Goal: Task Accomplishment & Management: Manage account settings

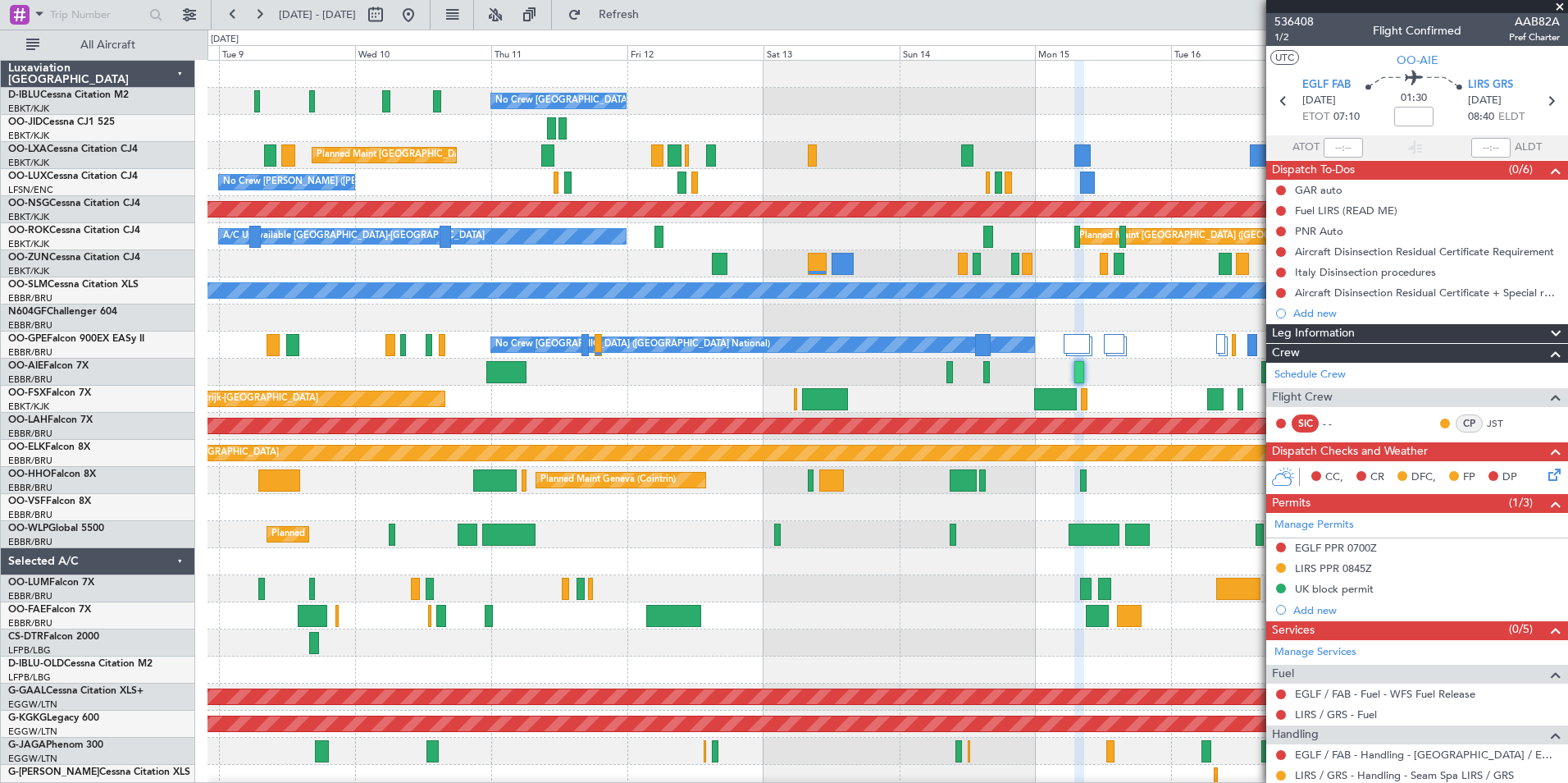
click at [978, 576] on div "No Crew [GEOGRAPHIC_DATA] ([GEOGRAPHIC_DATA] National) Planned Maint [GEOGRAPHI…" at bounding box center [887, 615] width 1360 height 1110
click at [736, 546] on div "No Crew [GEOGRAPHIC_DATA] ([GEOGRAPHIC_DATA] National) Planned Maint [GEOGRAPHI…" at bounding box center [887, 615] width 1360 height 1110
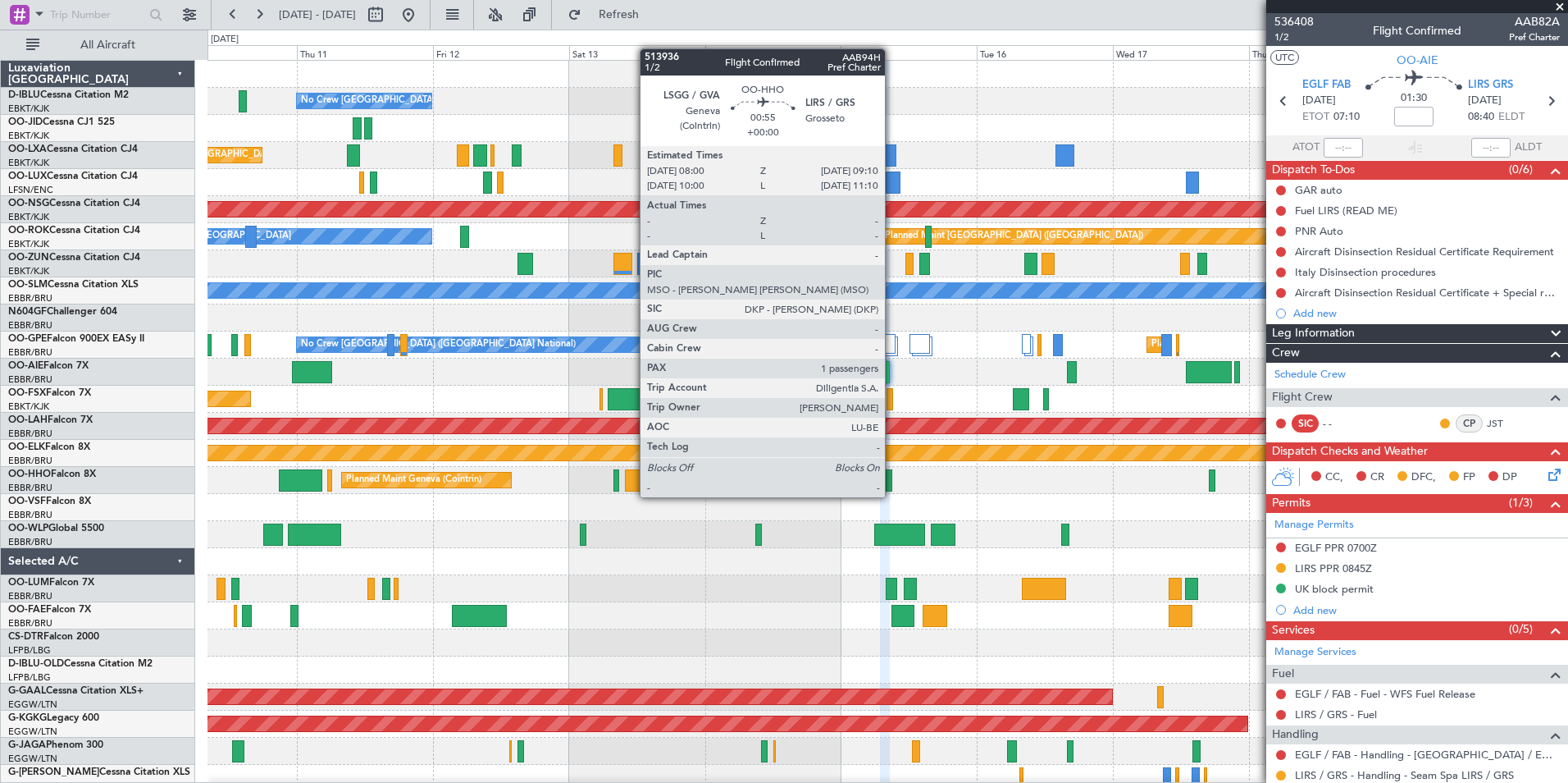
click at [893, 481] on div at bounding box center [889, 480] width 7 height 22
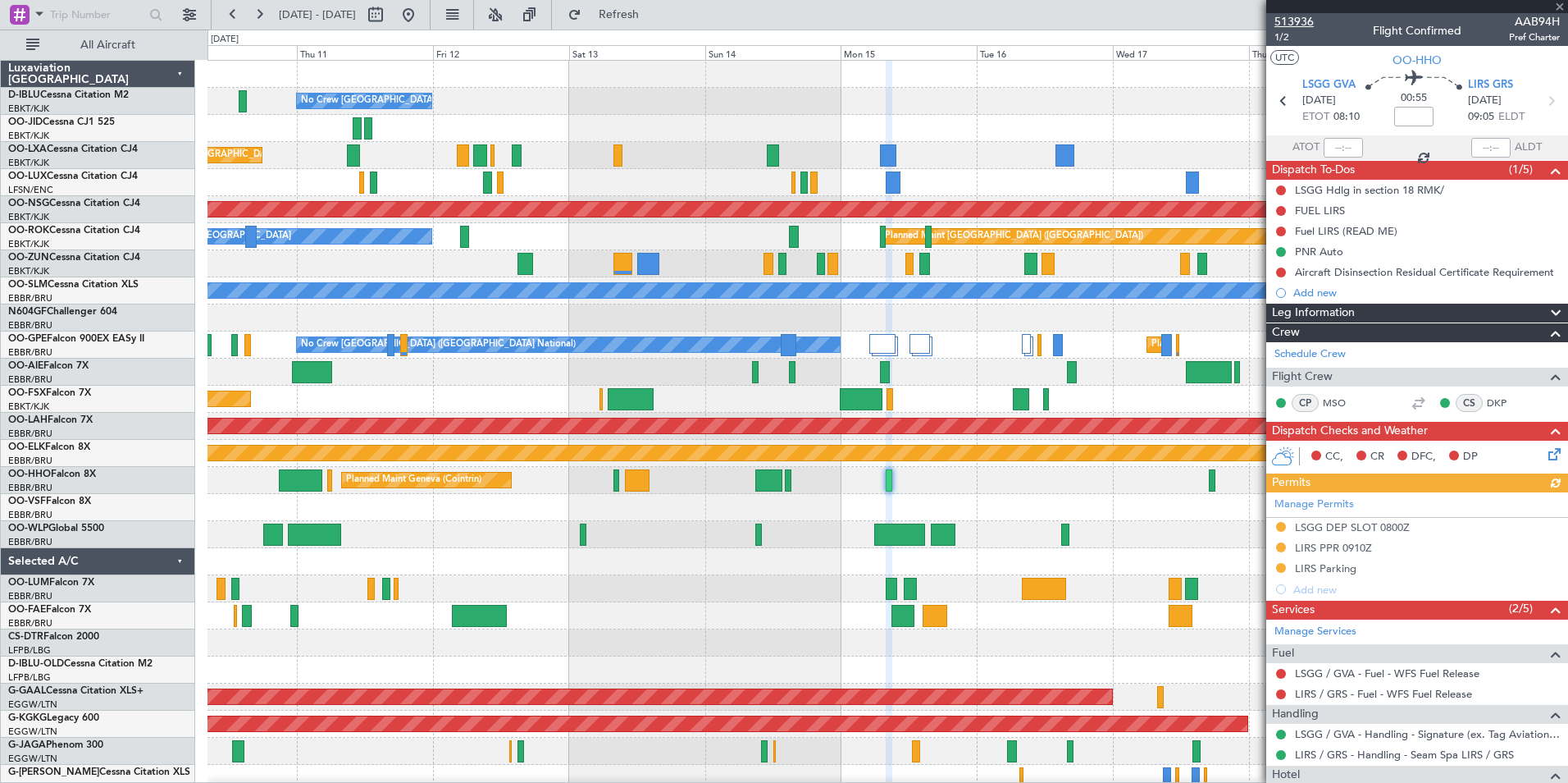
click at [1307, 29] on span "513936" at bounding box center [1294, 21] width 40 height 17
click at [986, 479] on div "Planned Maint Geneva (Cointrin)" at bounding box center [887, 479] width 1360 height 27
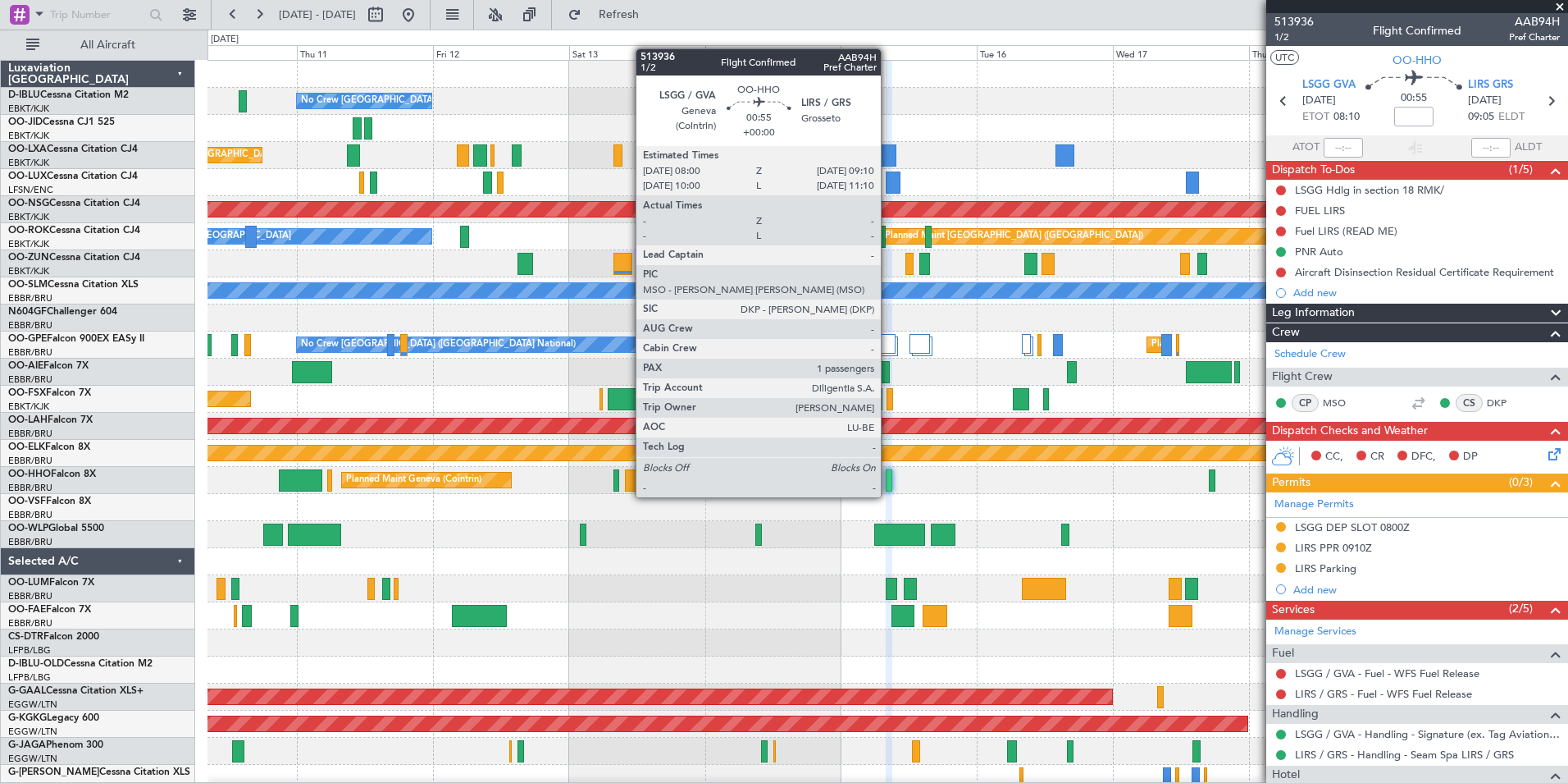
click at [888, 481] on div at bounding box center [889, 480] width 7 height 22
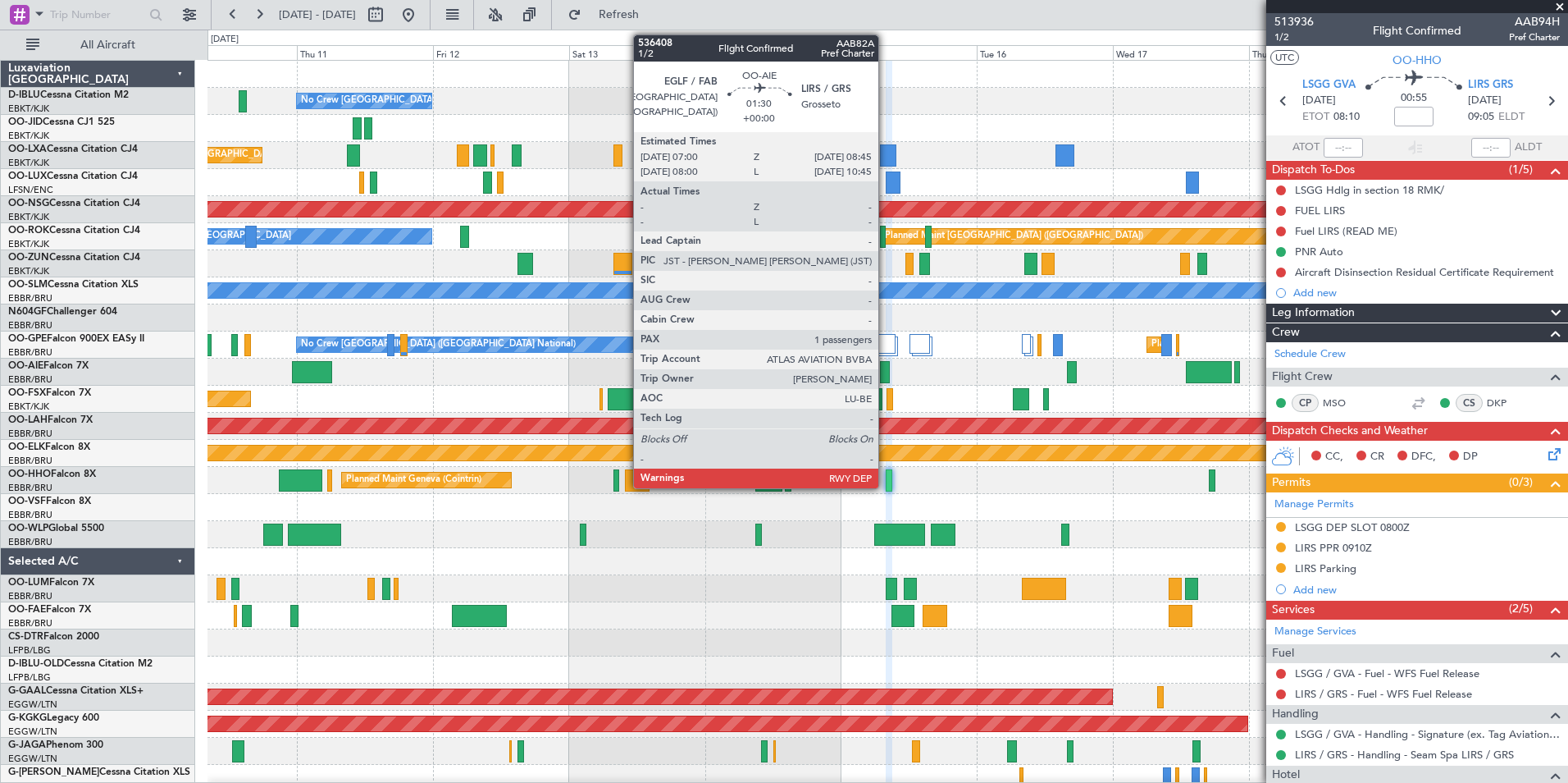
click at [886, 372] on div at bounding box center [885, 372] width 11 height 22
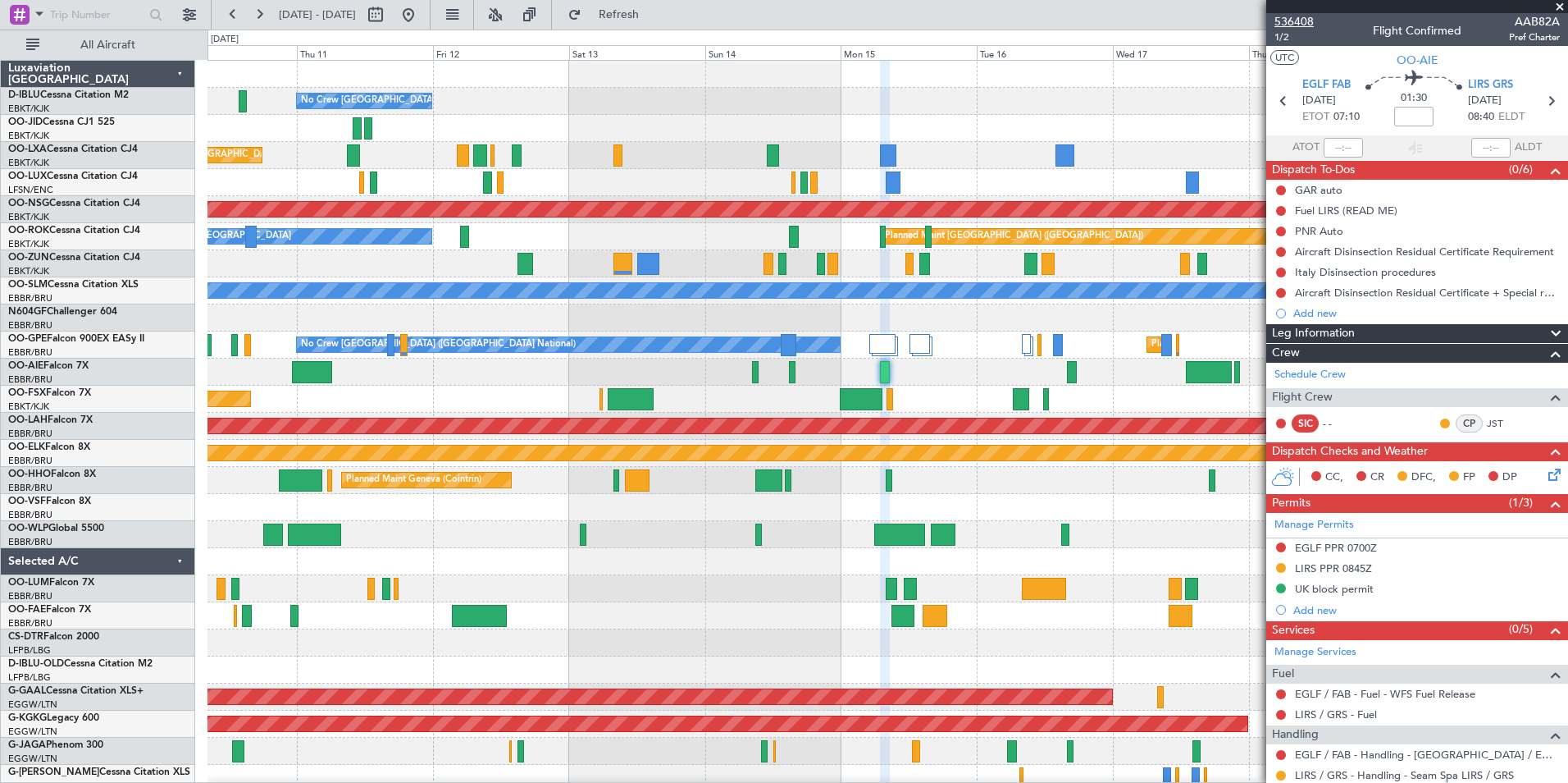
click at [1308, 22] on span "536408" at bounding box center [1294, 21] width 40 height 17
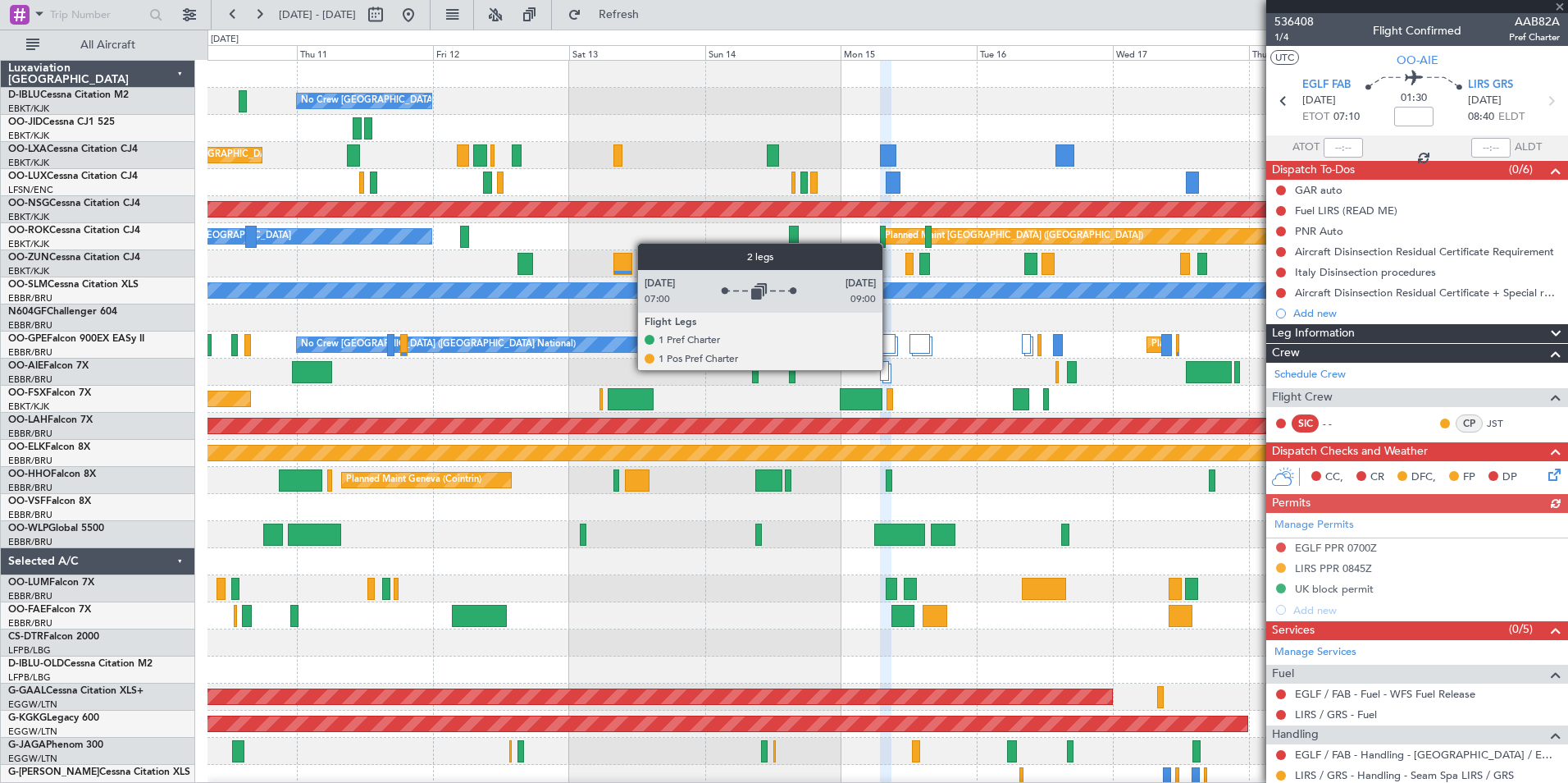
click at [890, 369] on div at bounding box center [887, 373] width 9 height 20
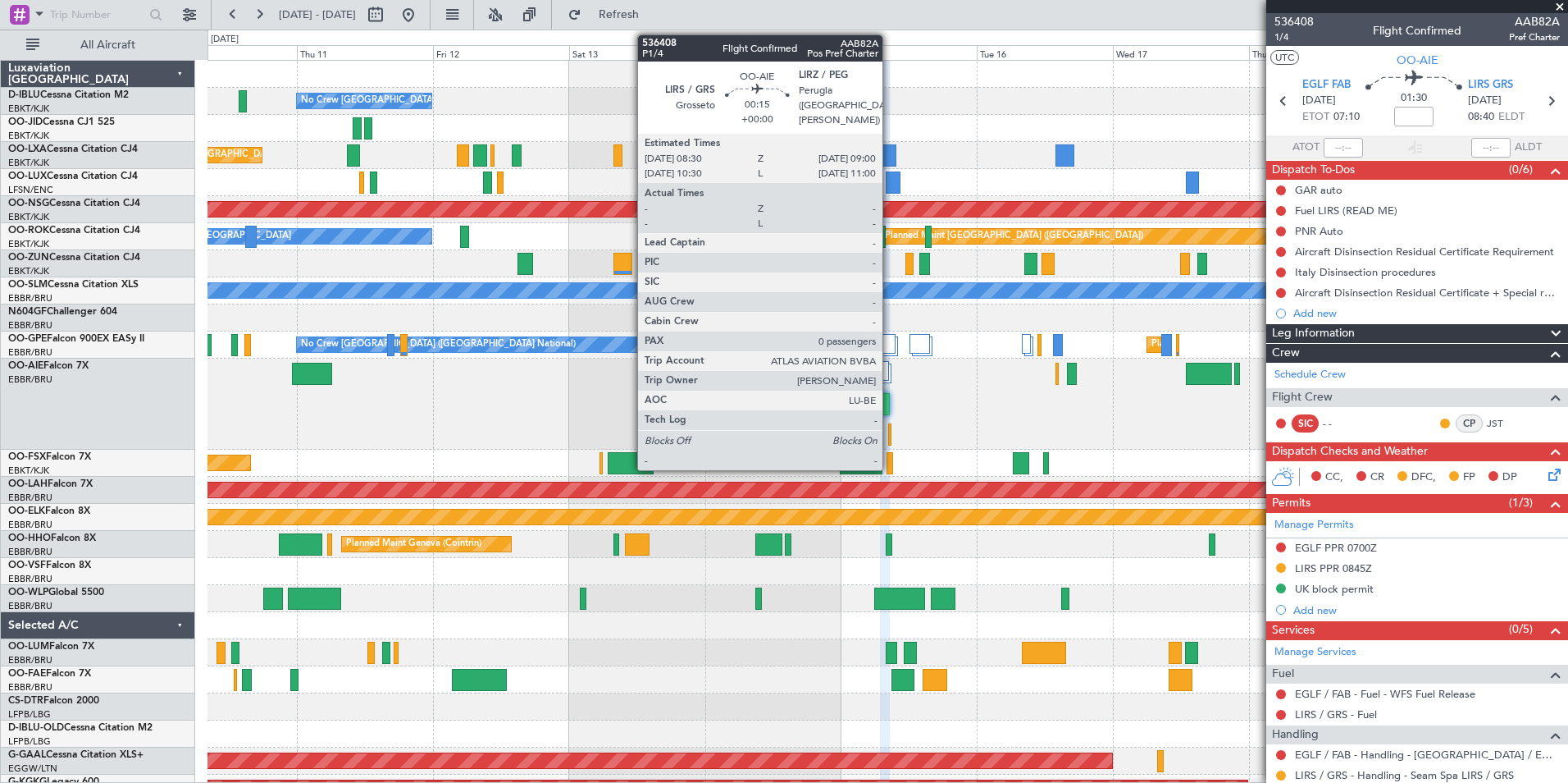
click at [890, 434] on div at bounding box center [889, 435] width 3 height 22
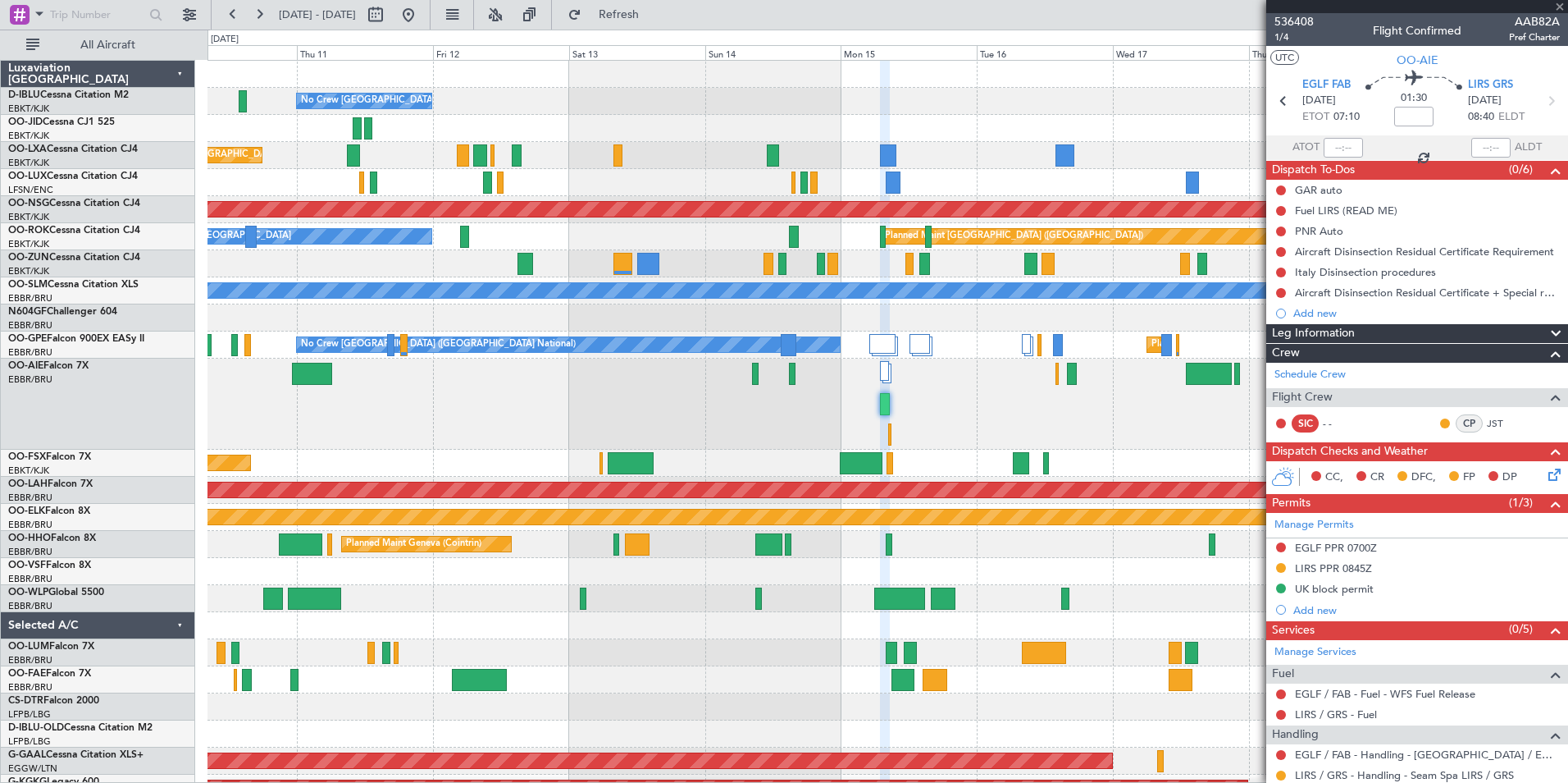
type input "0"
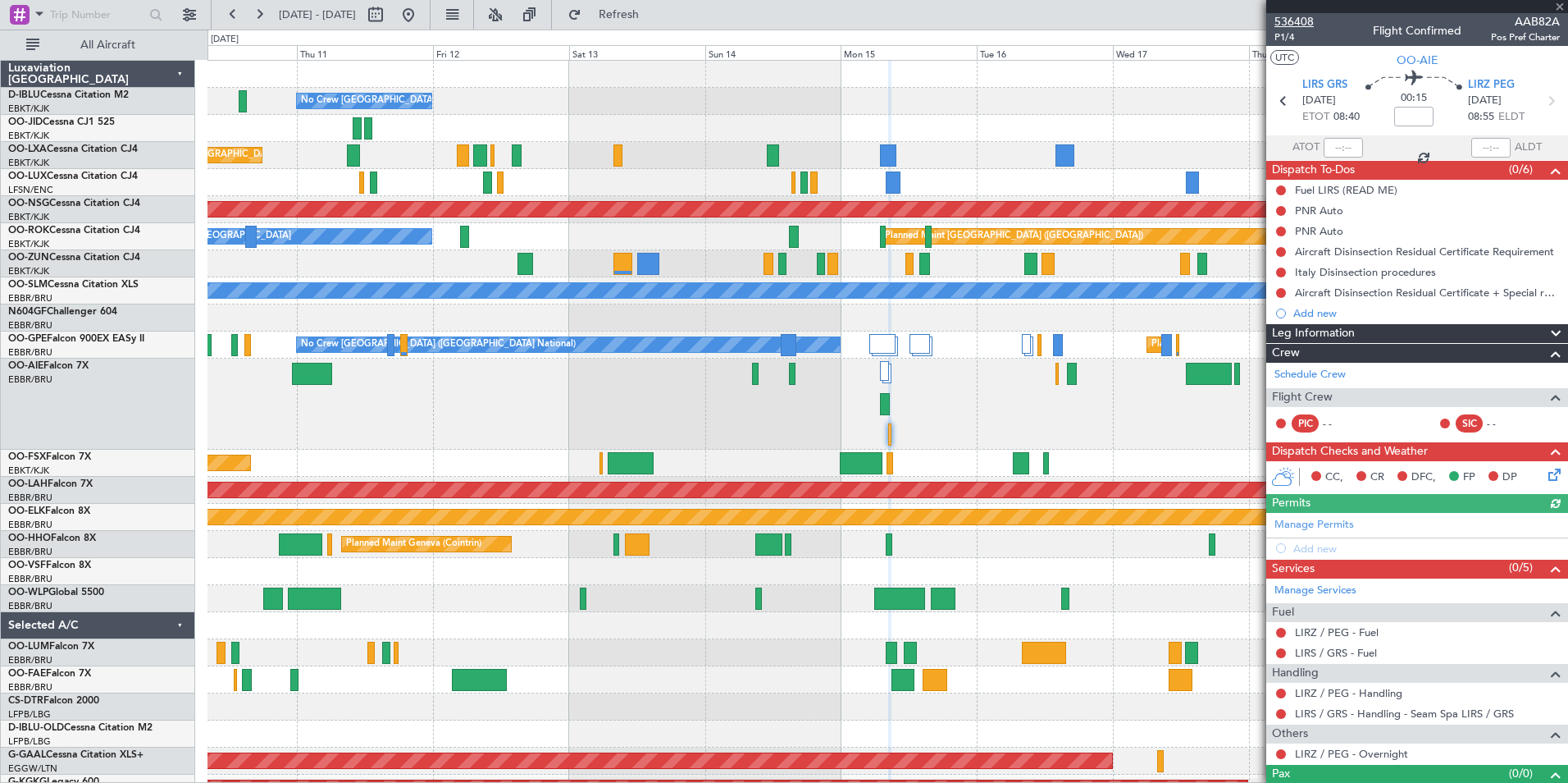
click at [1301, 17] on span "536408" at bounding box center [1294, 21] width 40 height 17
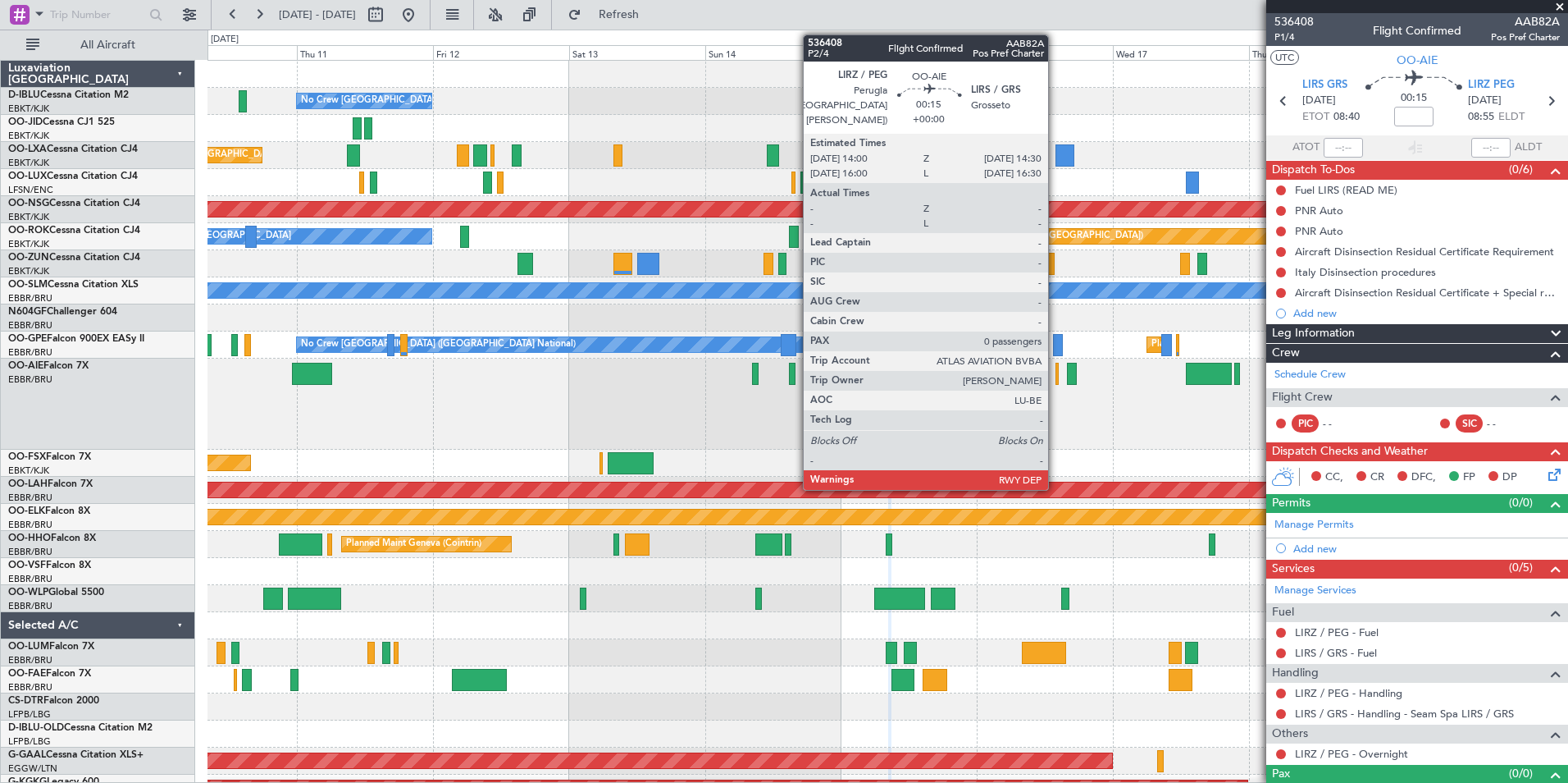
click at [1055, 373] on div at bounding box center [1056, 373] width 3 height 22
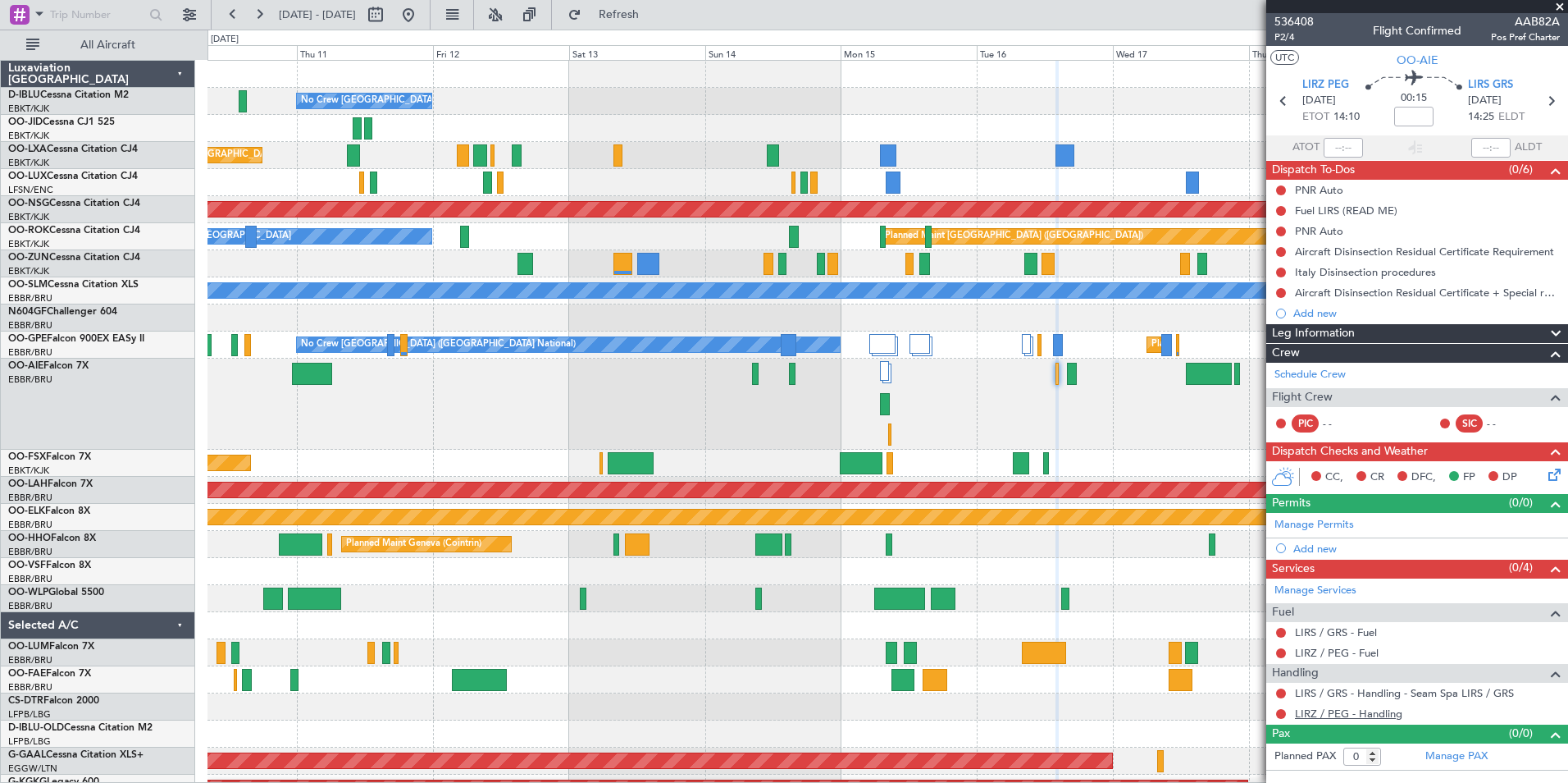
click at [1364, 718] on link "LIRZ / PEG - Handling" at bounding box center [1349, 714] width 107 height 14
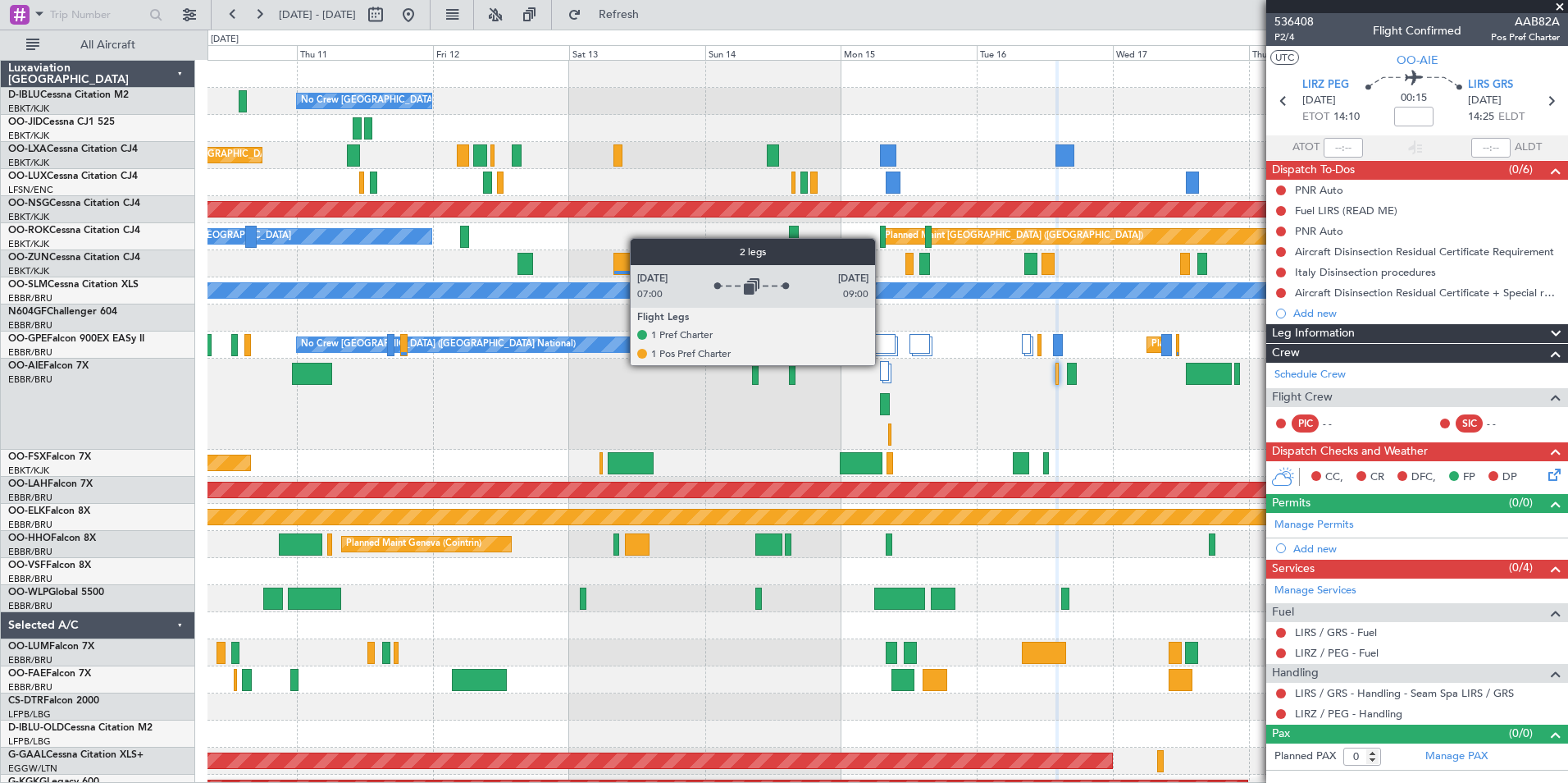
click at [885, 366] on div at bounding box center [884, 371] width 9 height 20
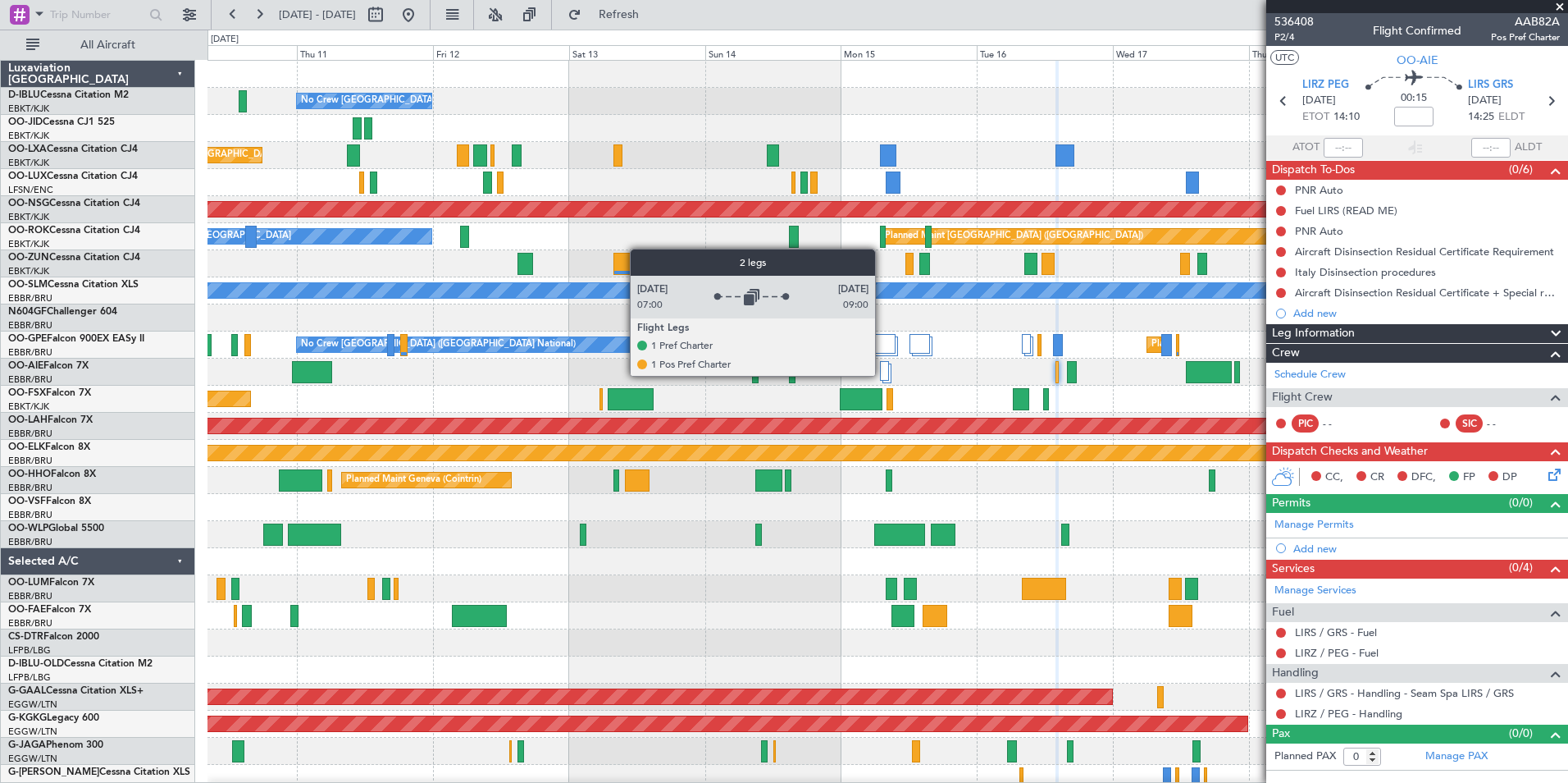
click at [883, 375] on div at bounding box center [884, 371] width 9 height 20
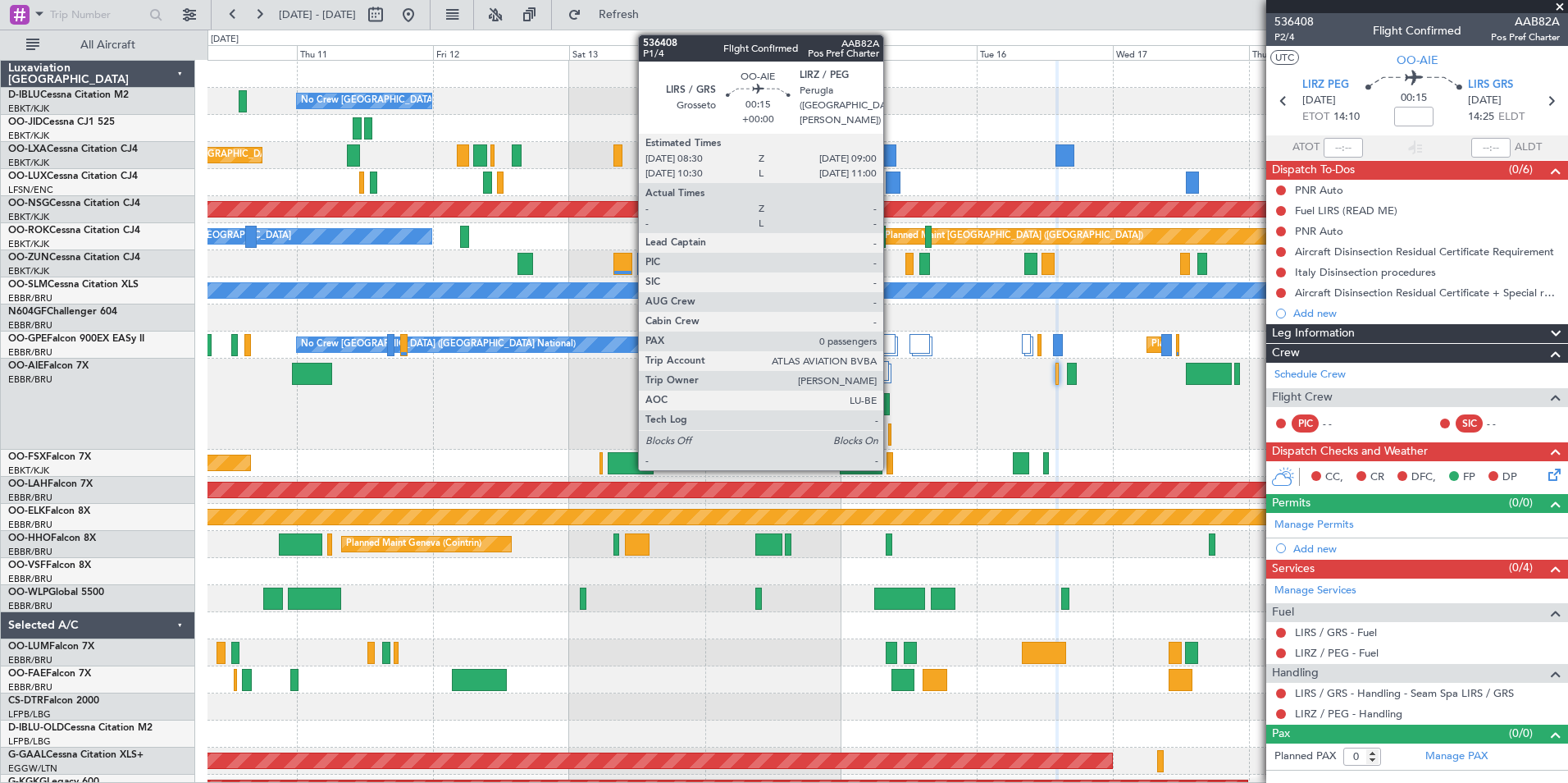
click at [892, 427] on div at bounding box center [889, 435] width 3 height 22
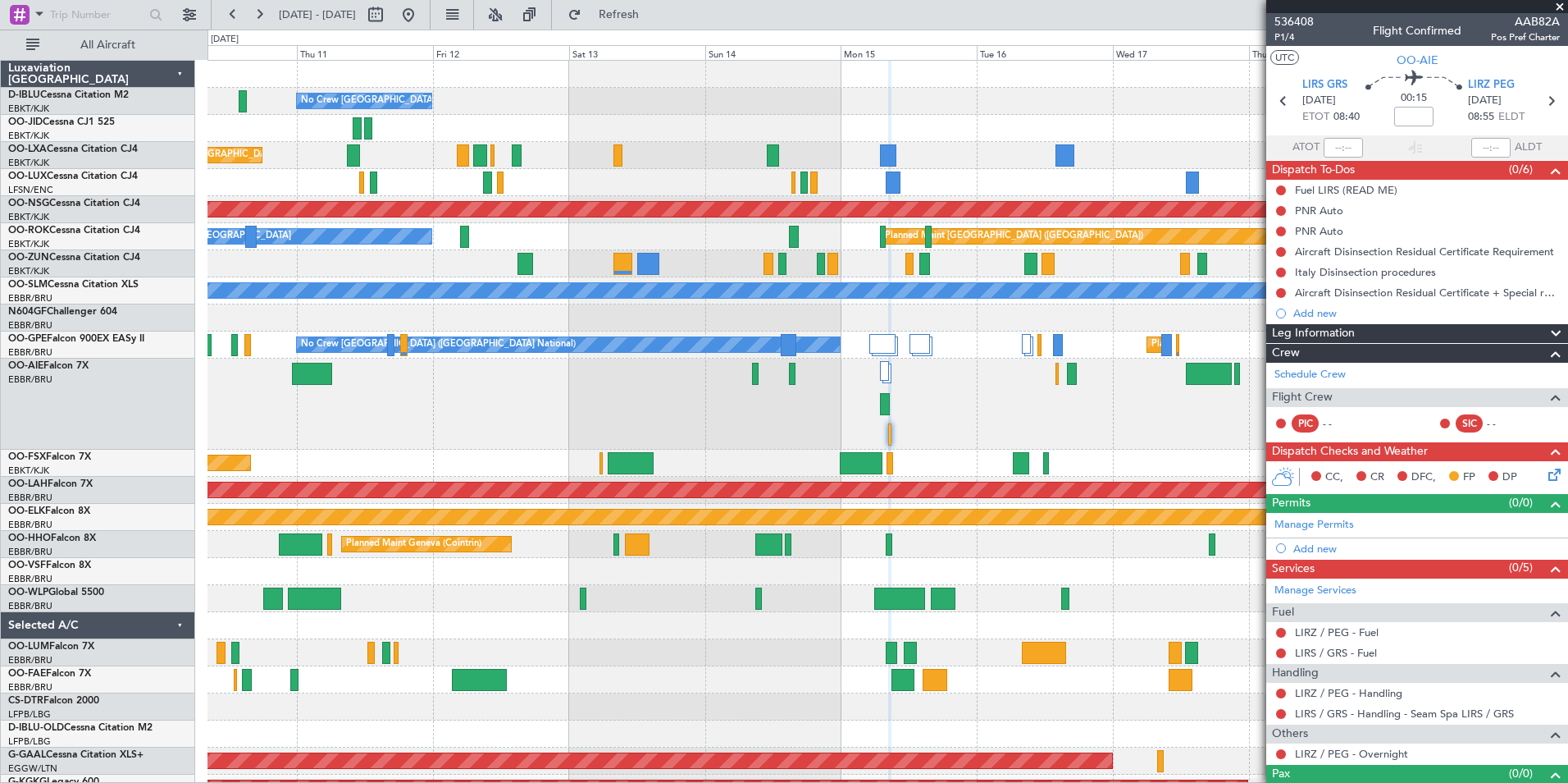
click at [1346, 700] on div "LIRZ / PEG - Handling" at bounding box center [1417, 693] width 302 height 21
click at [1344, 699] on div "LIRZ / PEG - Handling" at bounding box center [1417, 693] width 302 height 21
click at [1338, 694] on link "LIRZ / PEG - Handling" at bounding box center [1349, 693] width 107 height 14
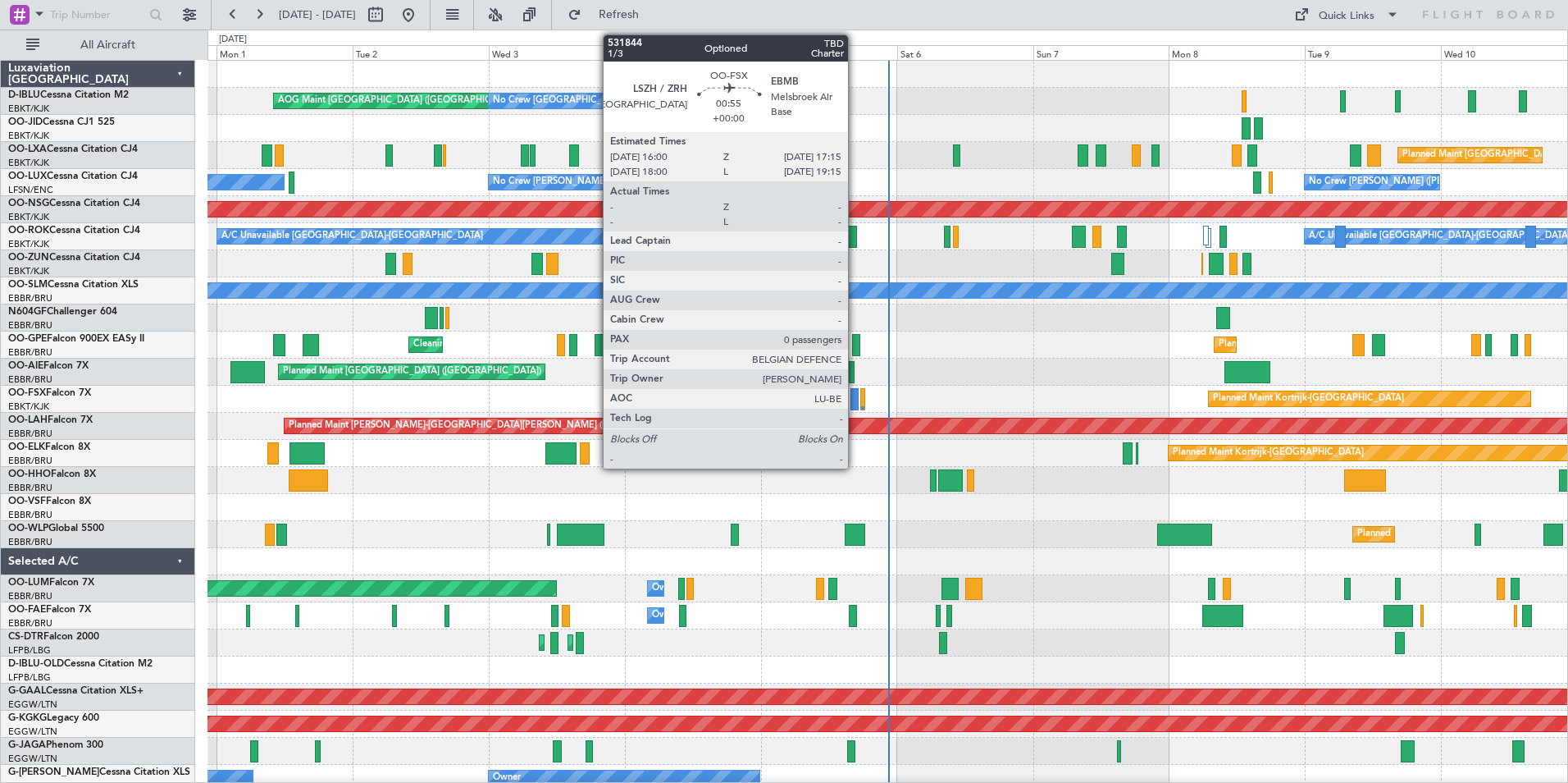
click at [855, 406] on div at bounding box center [853, 399] width 7 height 22
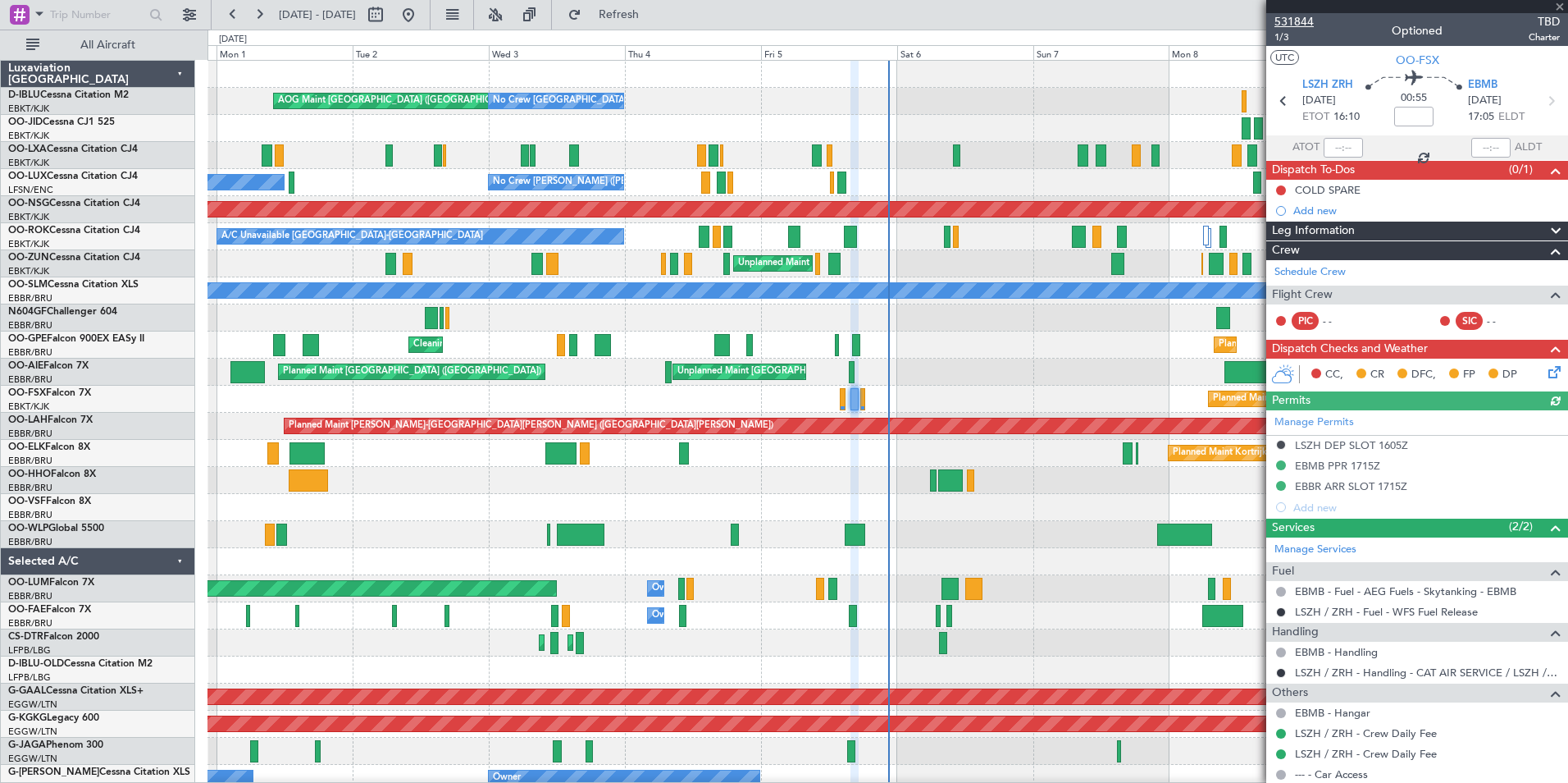
click at [1303, 25] on span "531844" at bounding box center [1294, 21] width 40 height 17
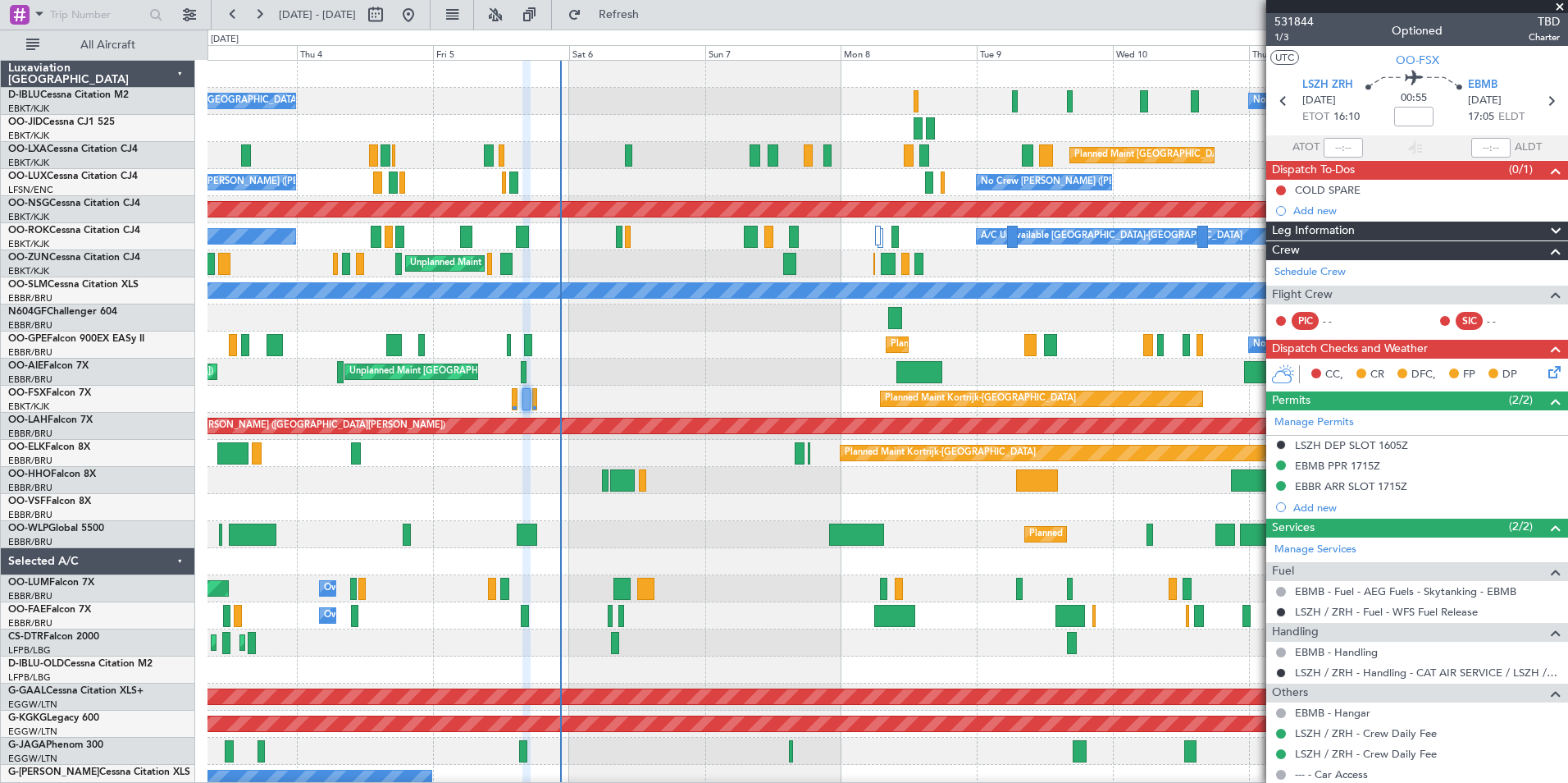
click at [676, 562] on div "AOG Maint Brussels (Brussels National) No Crew Brussels (Brussels National) No …" at bounding box center [887, 615] width 1360 height 1110
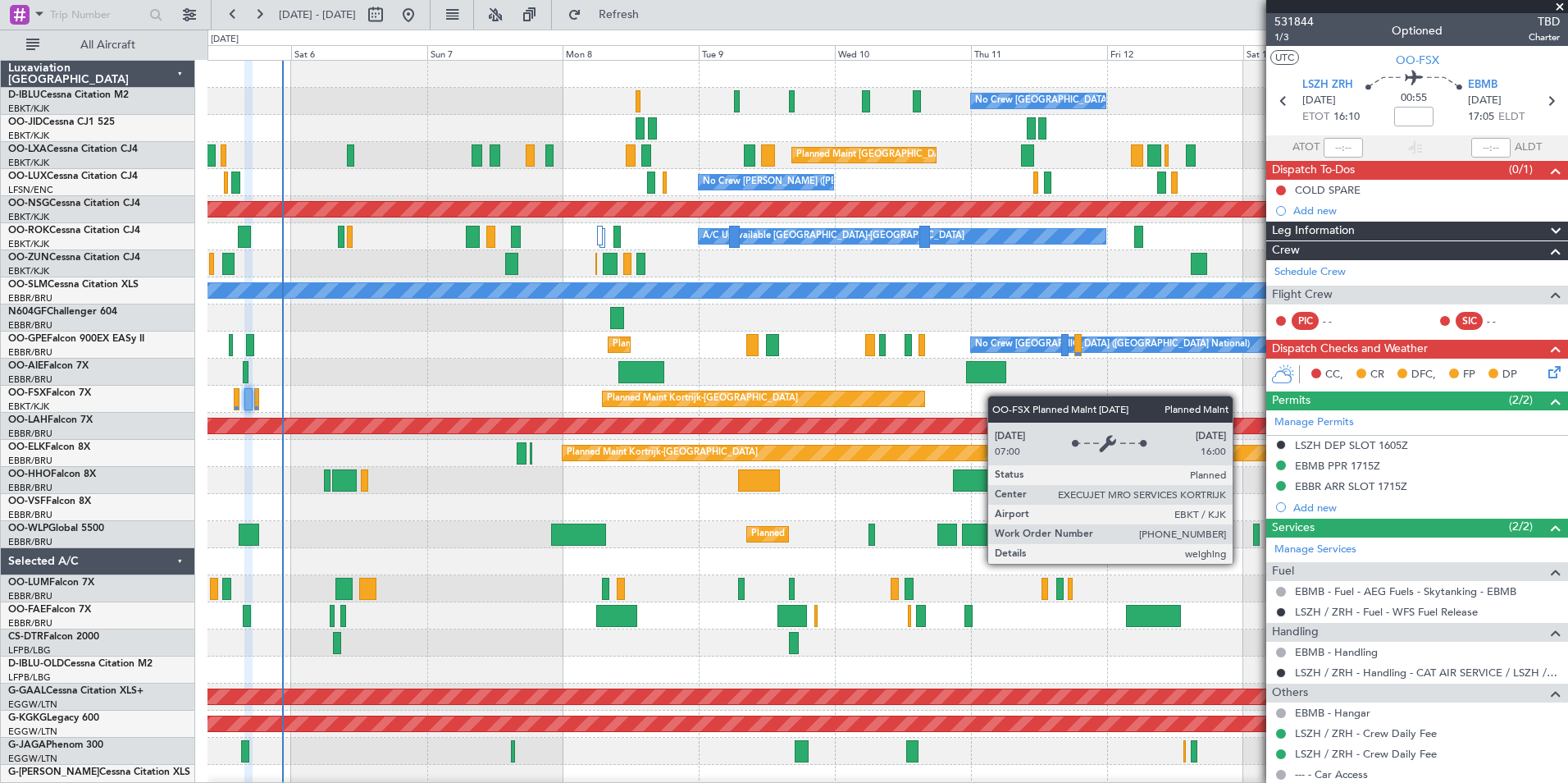
click at [765, 407] on div "No Crew Brussels (Brussels National) No Crew Brussels (Brussels National) AOG M…" at bounding box center [887, 615] width 1360 height 1110
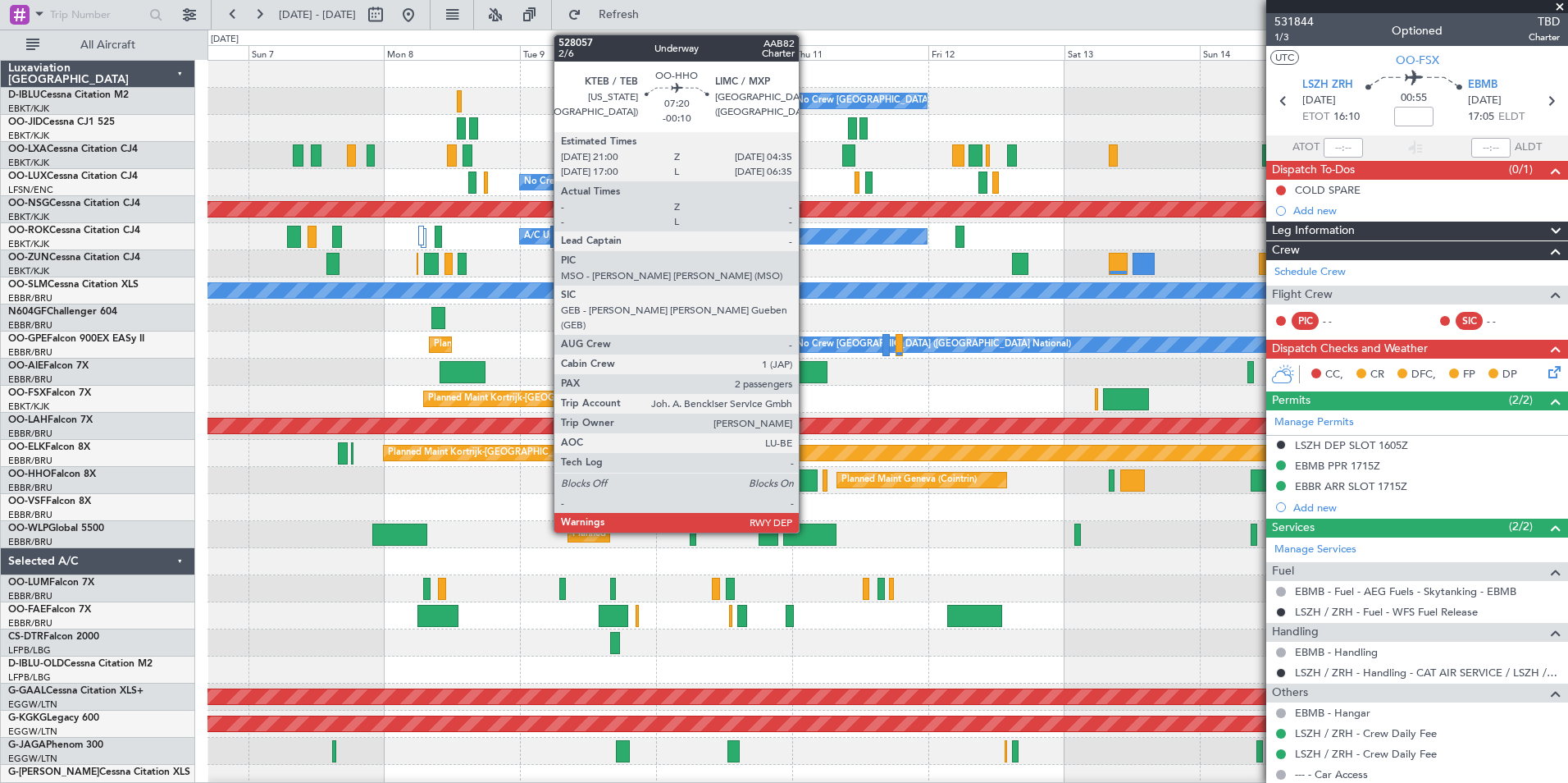
click at [806, 482] on div at bounding box center [795, 480] width 44 height 22
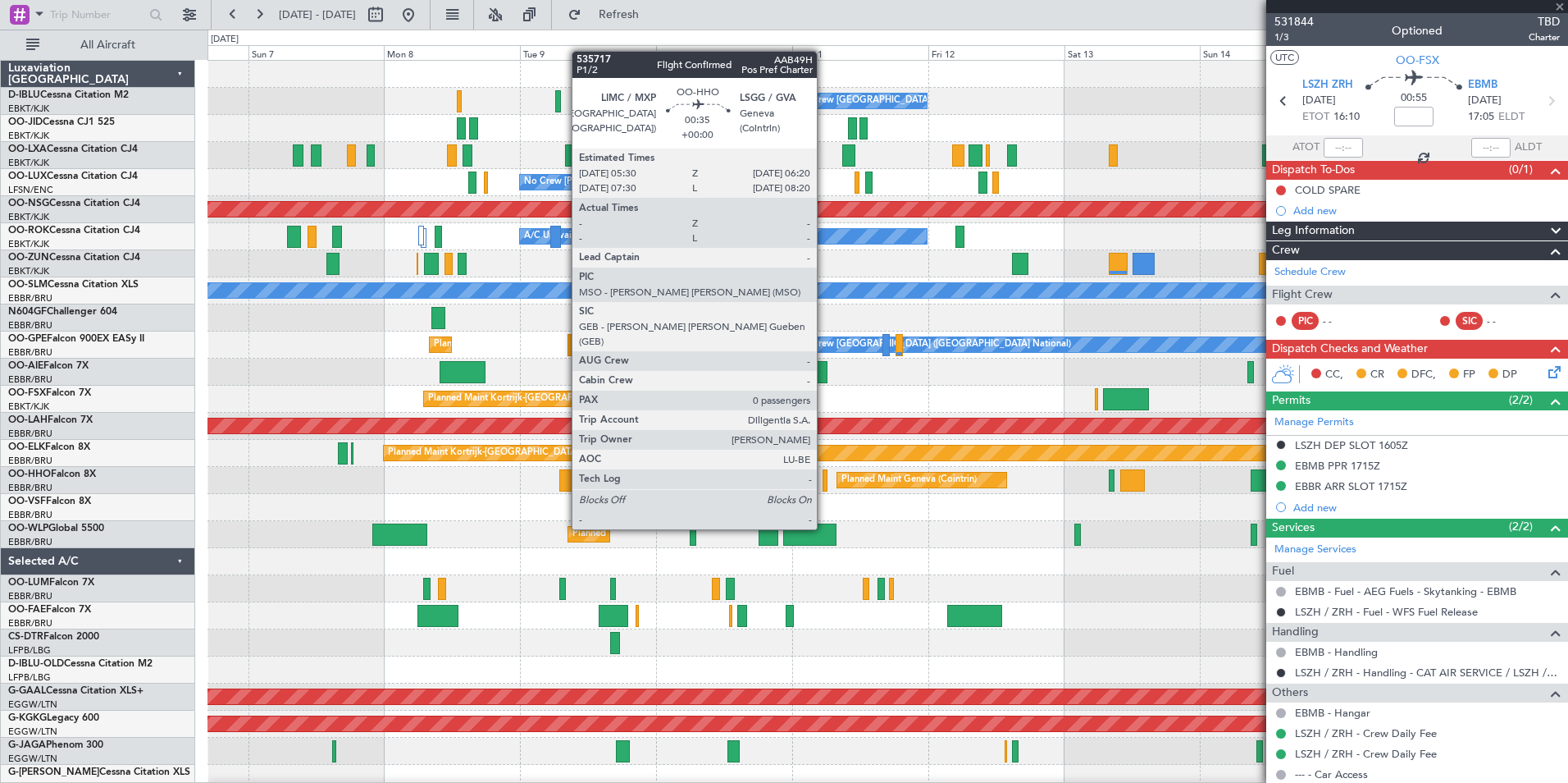
type input "-00:10"
type input "2"
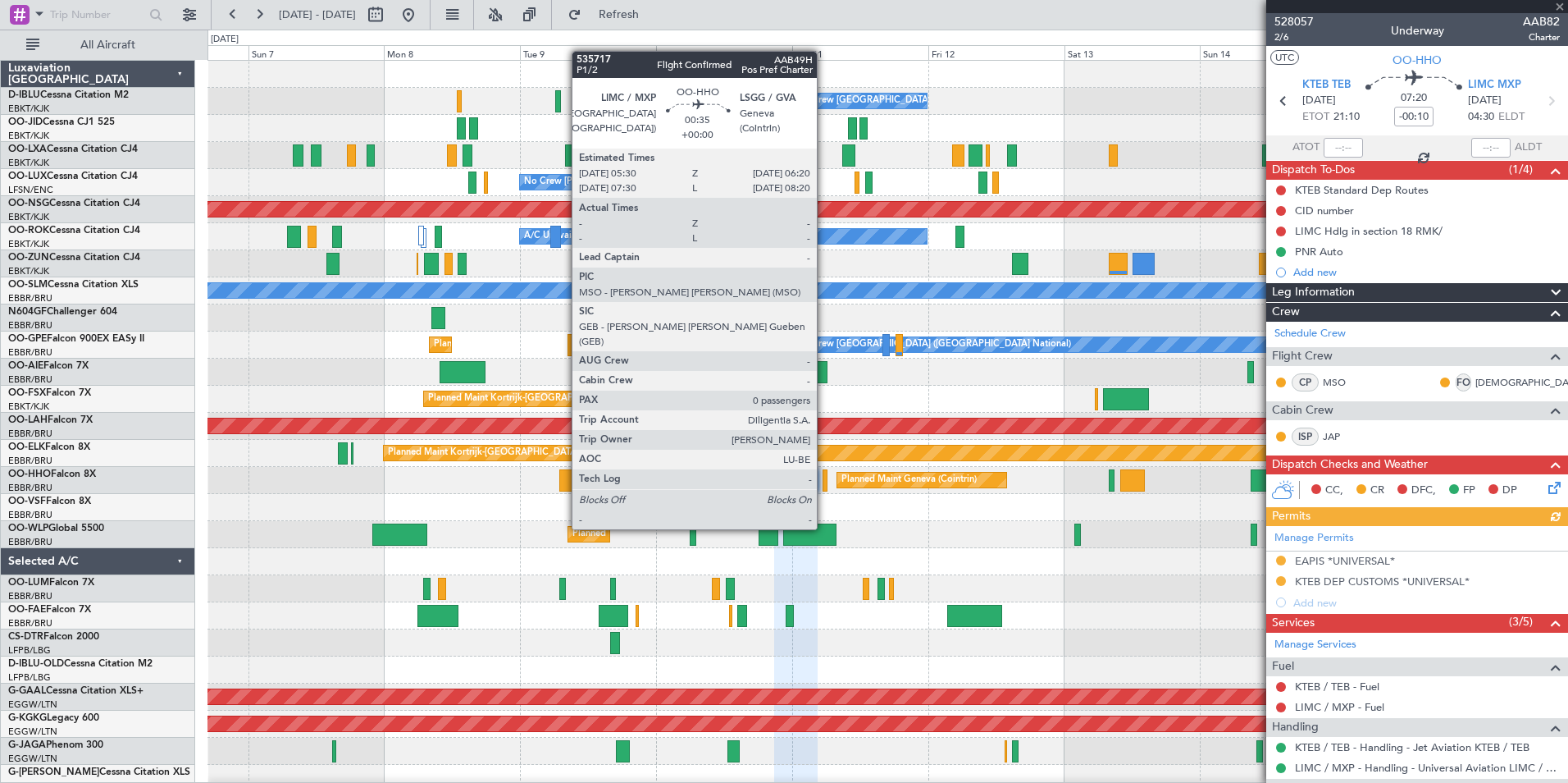
click at [824, 483] on div at bounding box center [824, 480] width 5 height 22
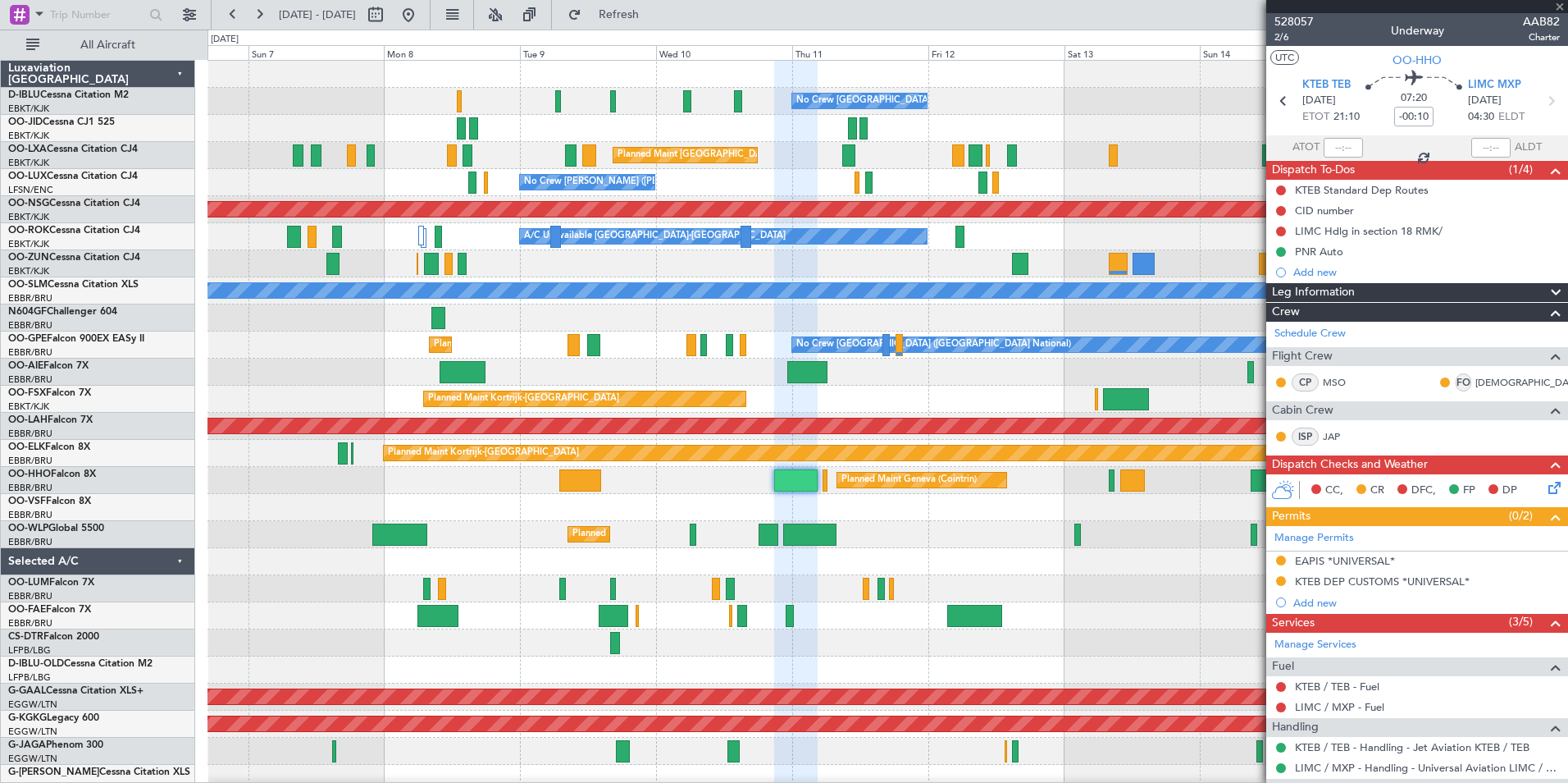
type input "0"
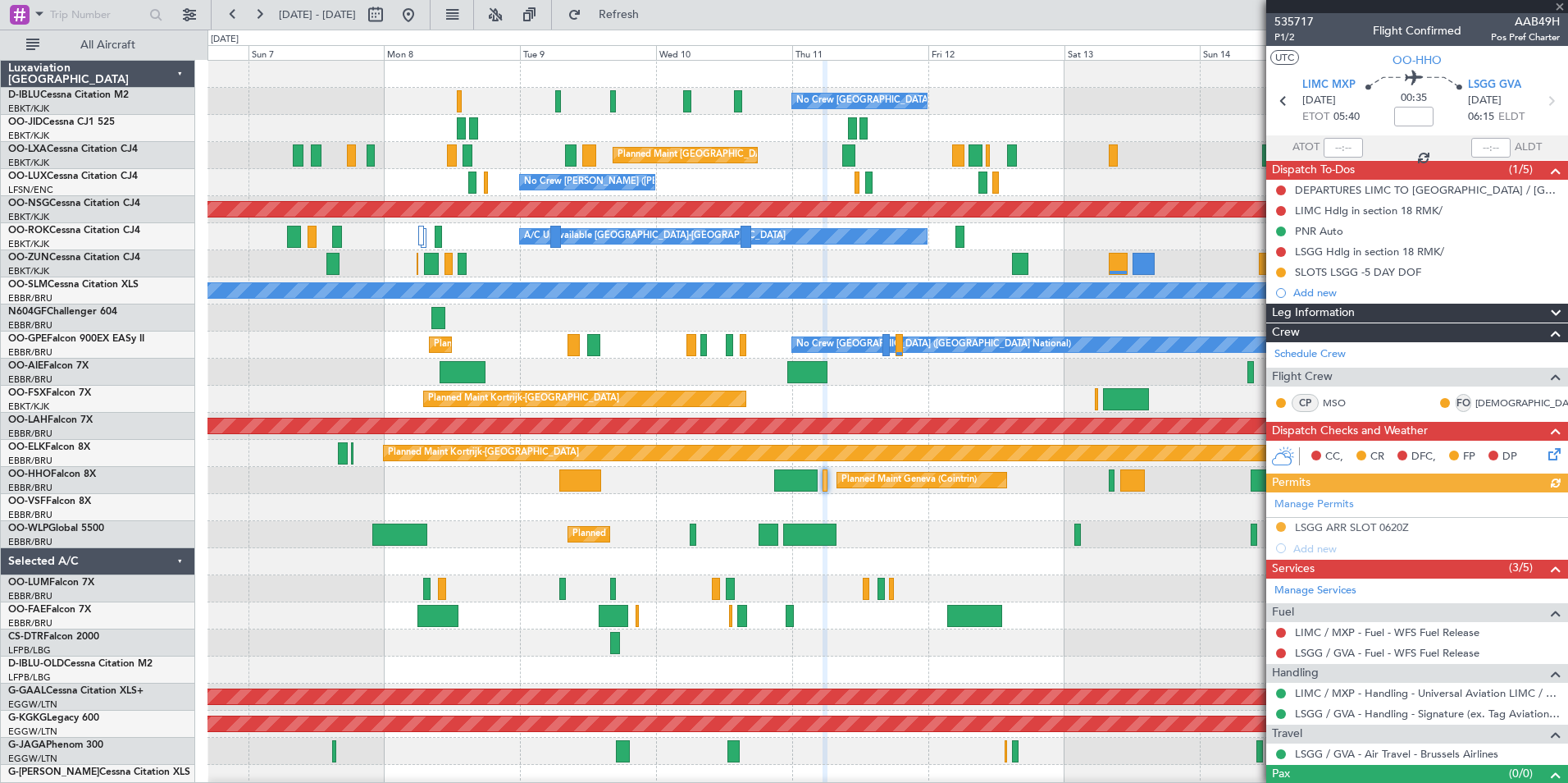
click at [1014, 541] on div "Planned Maint Milan (Linate)" at bounding box center [887, 534] width 1360 height 27
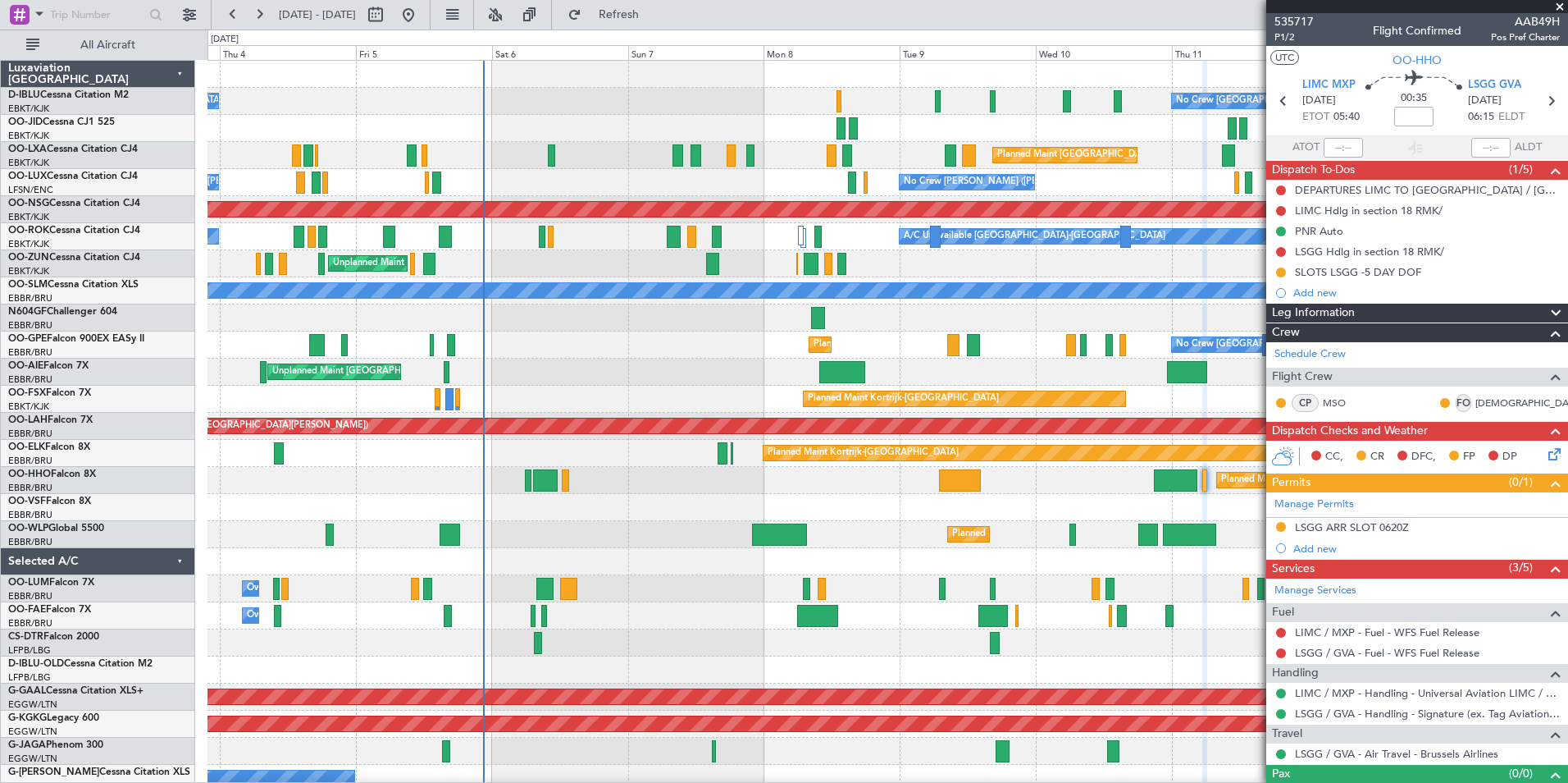
click at [1130, 506] on div at bounding box center [887, 507] width 1360 height 27
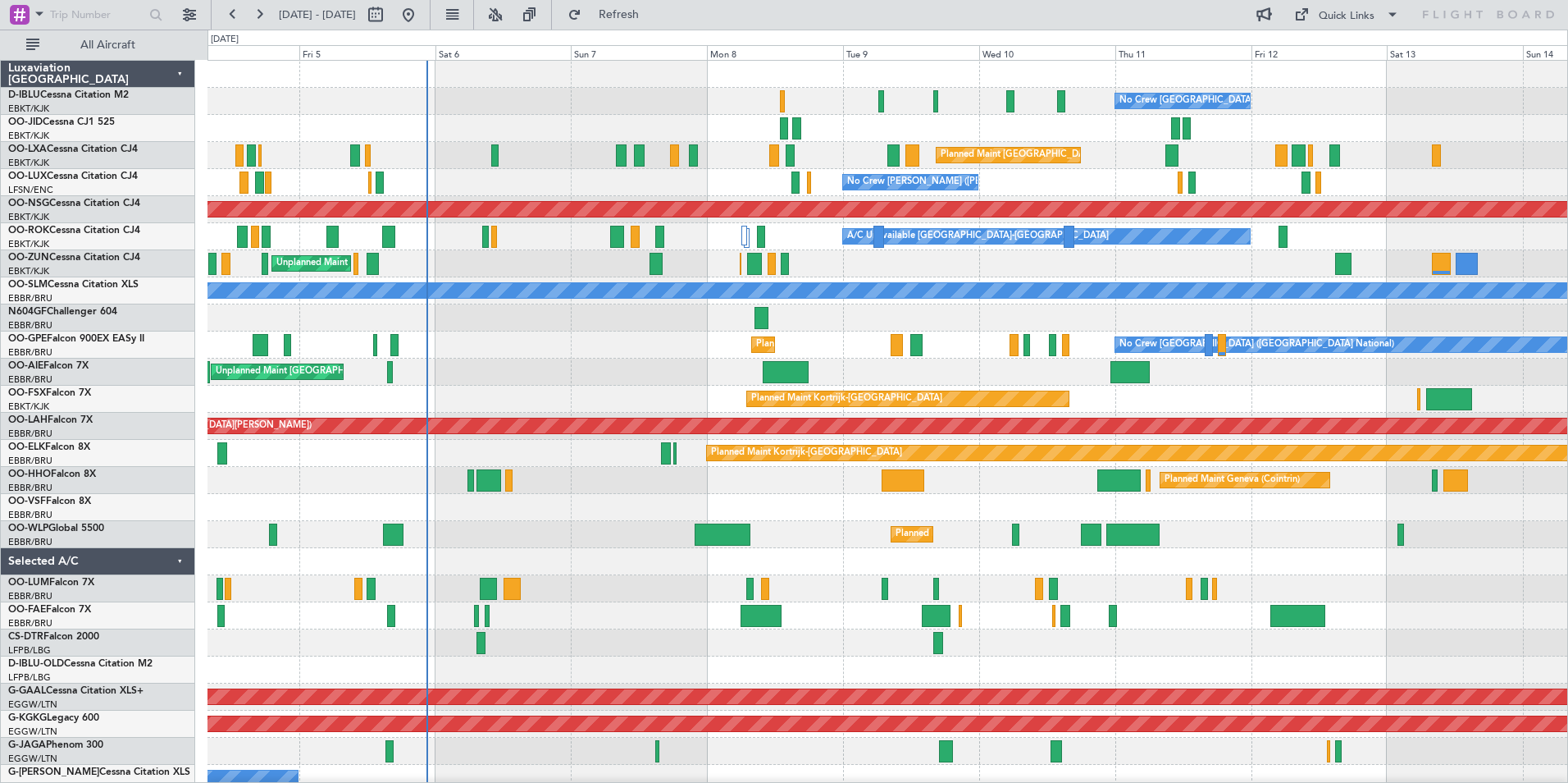
click at [745, 507] on div "No Crew [GEOGRAPHIC_DATA] ([GEOGRAPHIC_DATA] National) No Crew [GEOGRAPHIC_DATA…" at bounding box center [887, 615] width 1360 height 1110
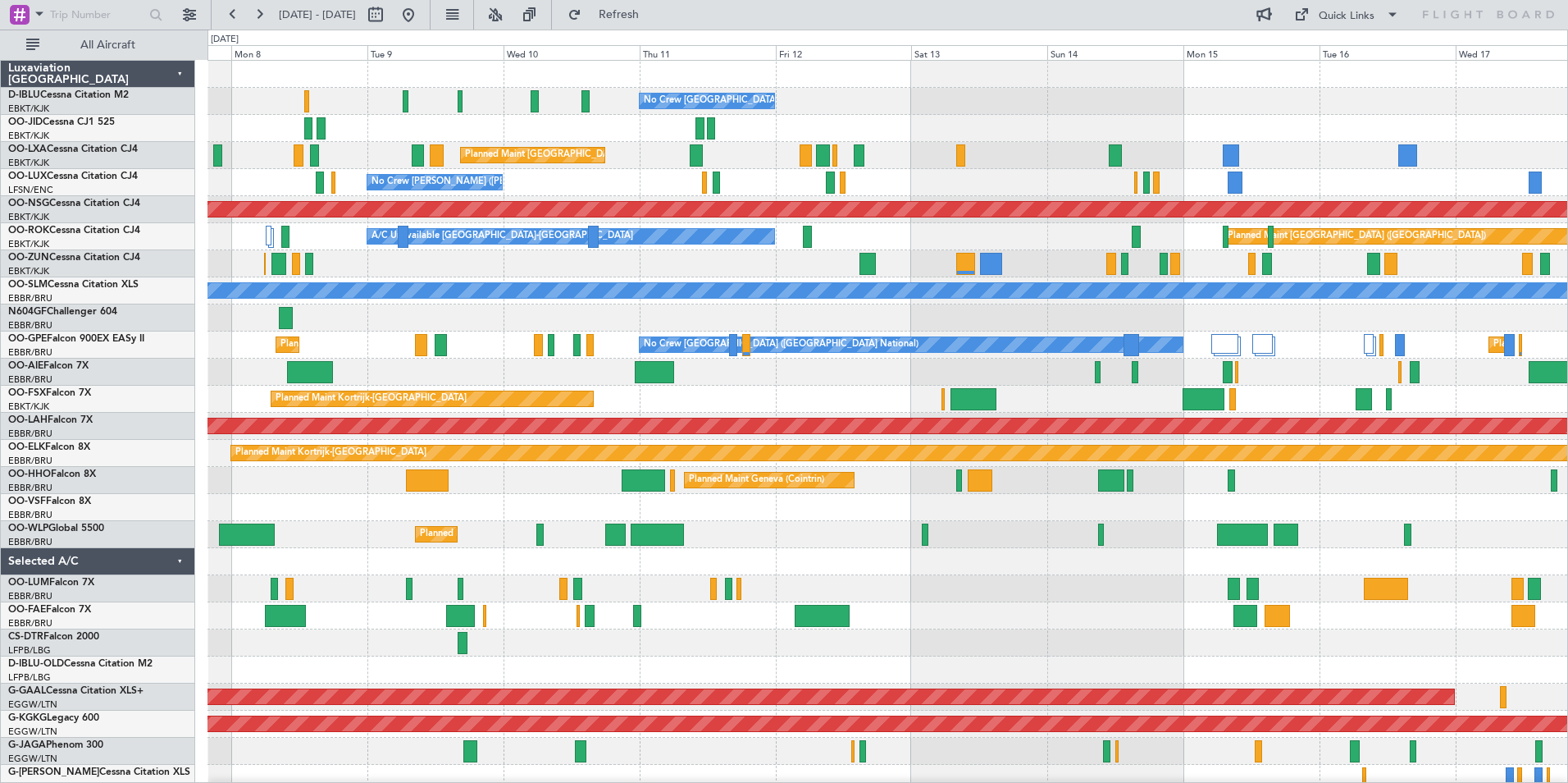
click at [746, 519] on div at bounding box center [887, 507] width 1360 height 27
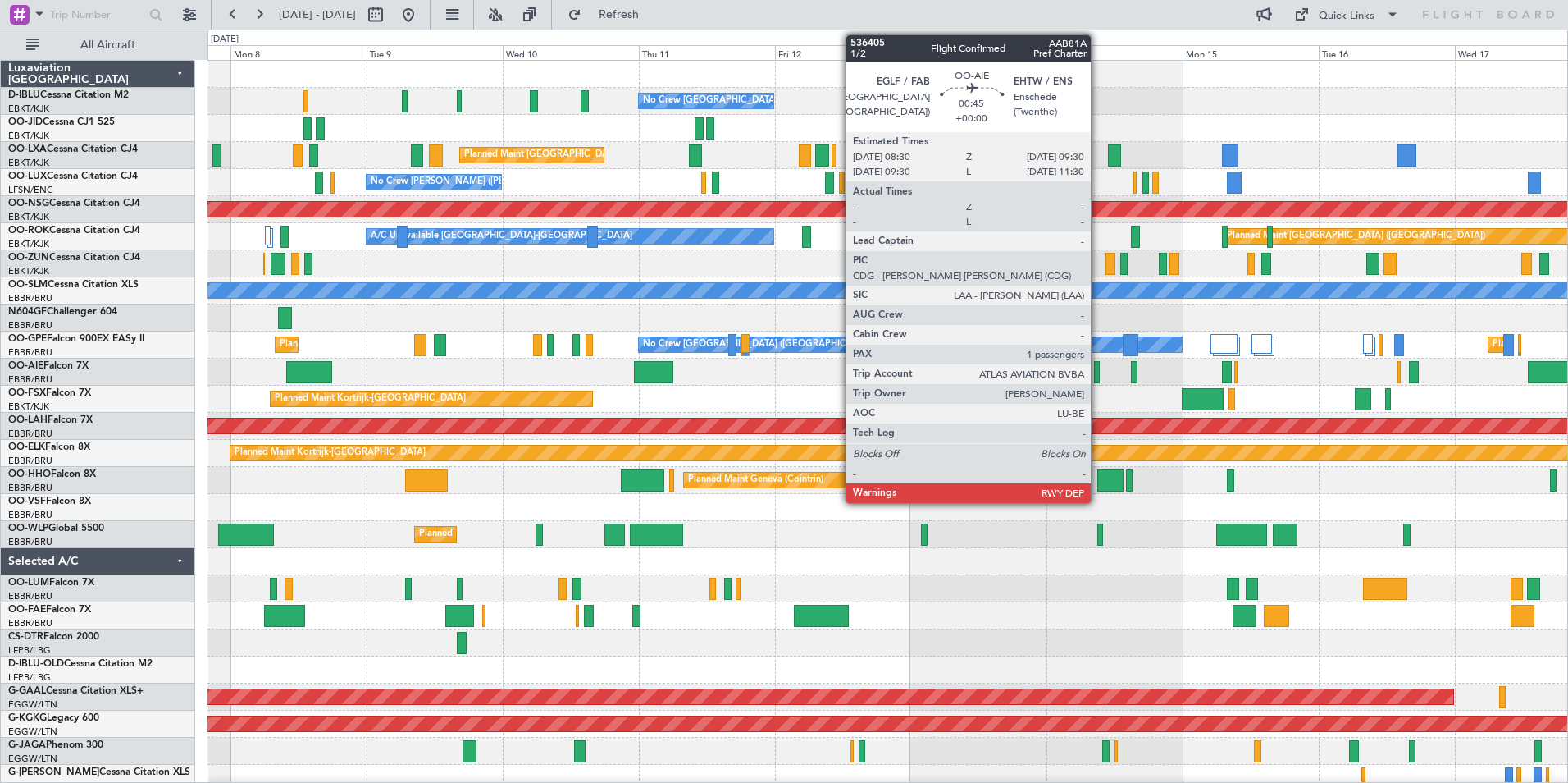
click at [1098, 375] on div at bounding box center [1097, 372] width 6 height 22
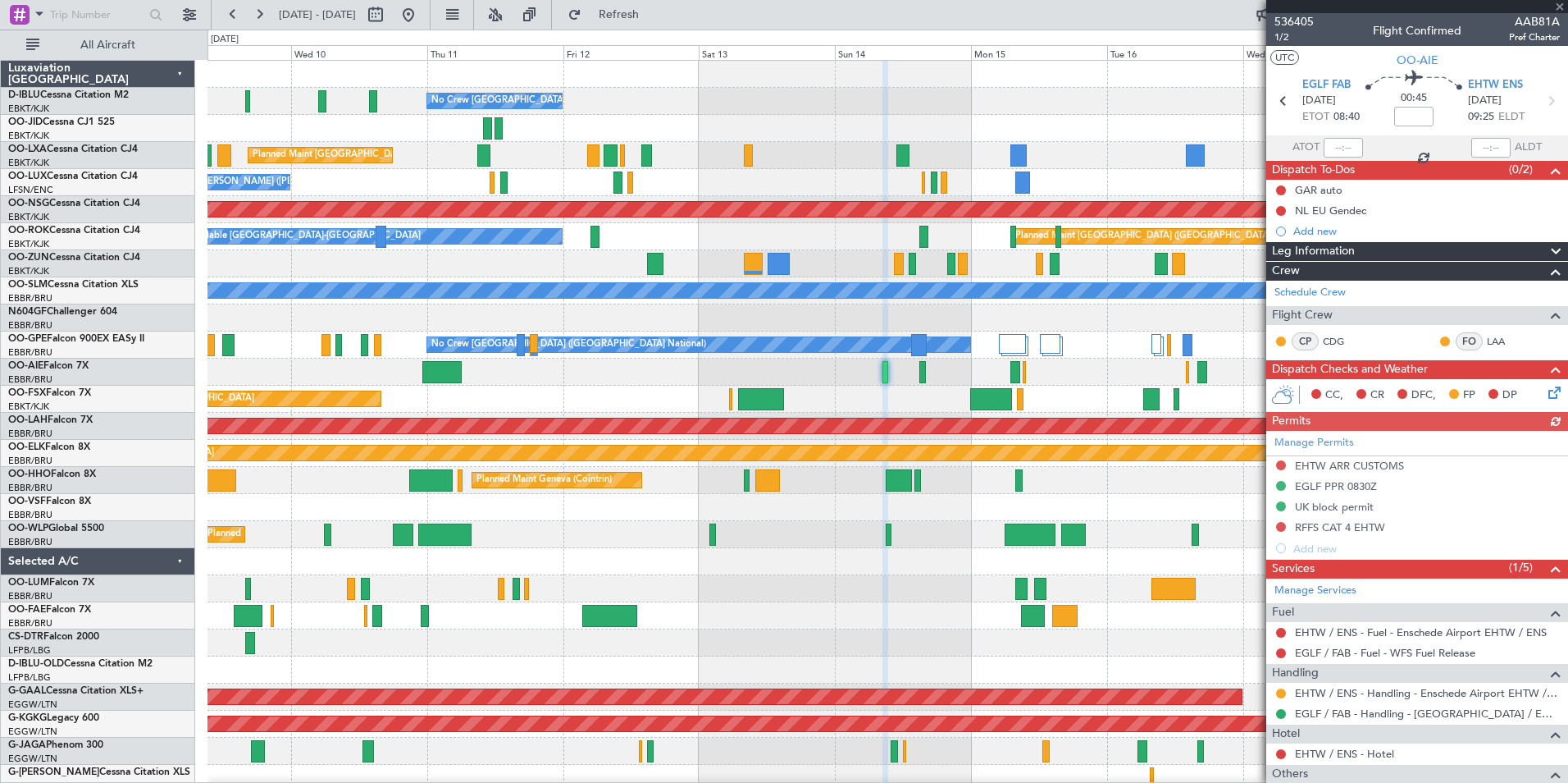
click at [883, 506] on div "No Crew Brussels (Brussels National) Planned Maint Brussels (Brussels National)…" at bounding box center [887, 601] width 1360 height 1083
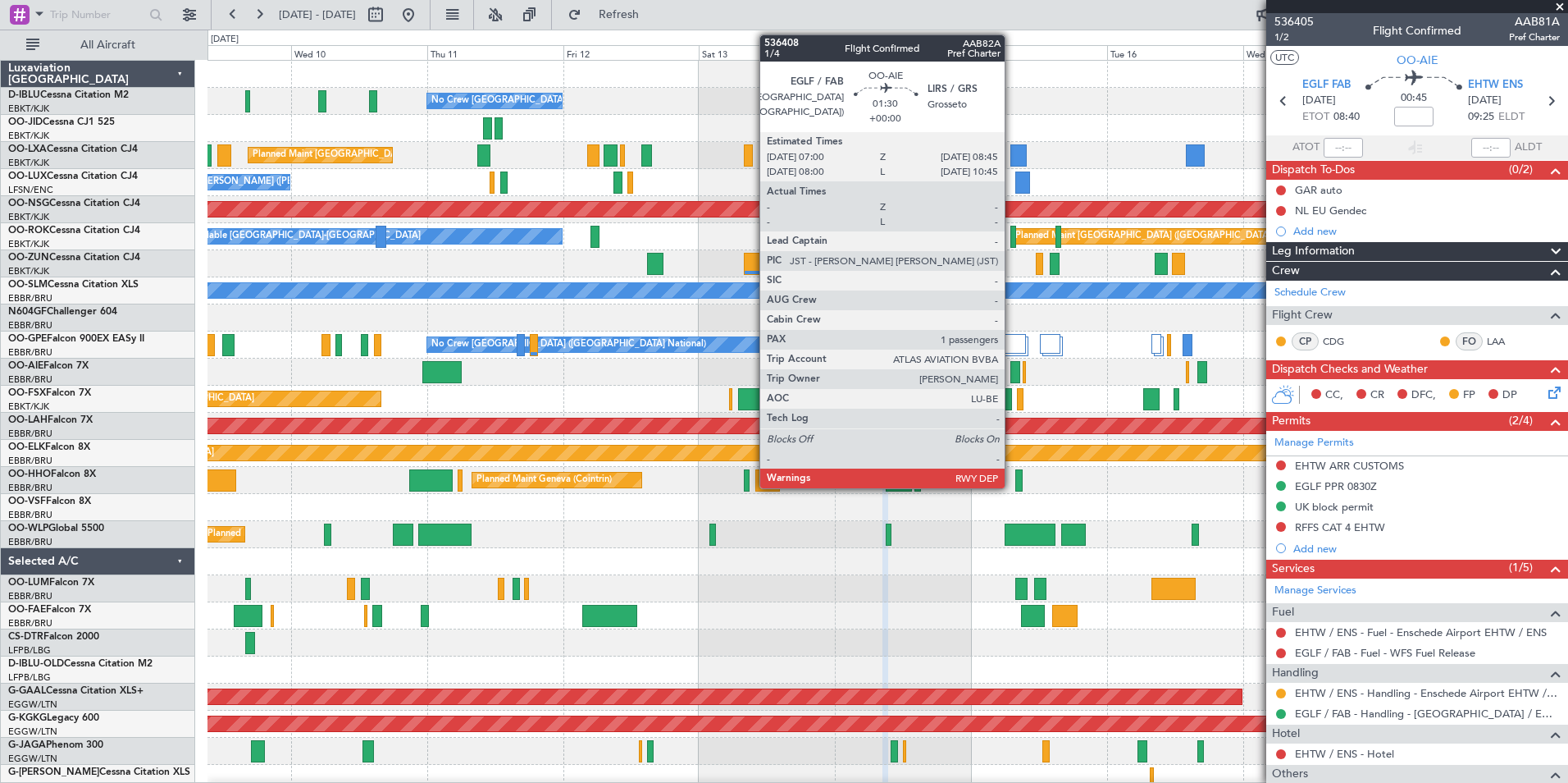
click at [1012, 378] on div at bounding box center [1016, 372] width 11 height 22
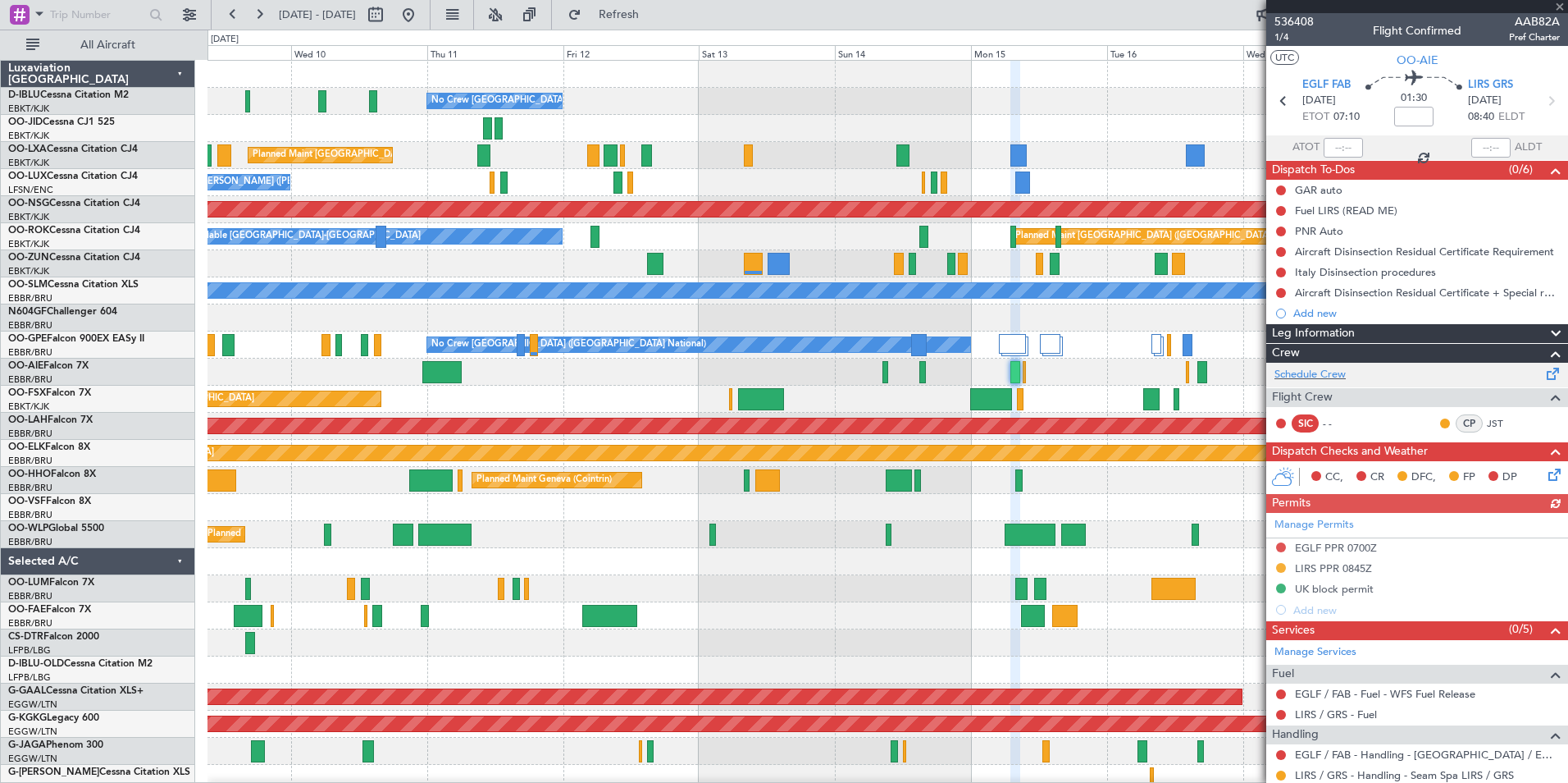
click at [1343, 382] on div "Schedule Crew" at bounding box center [1417, 374] width 302 height 25
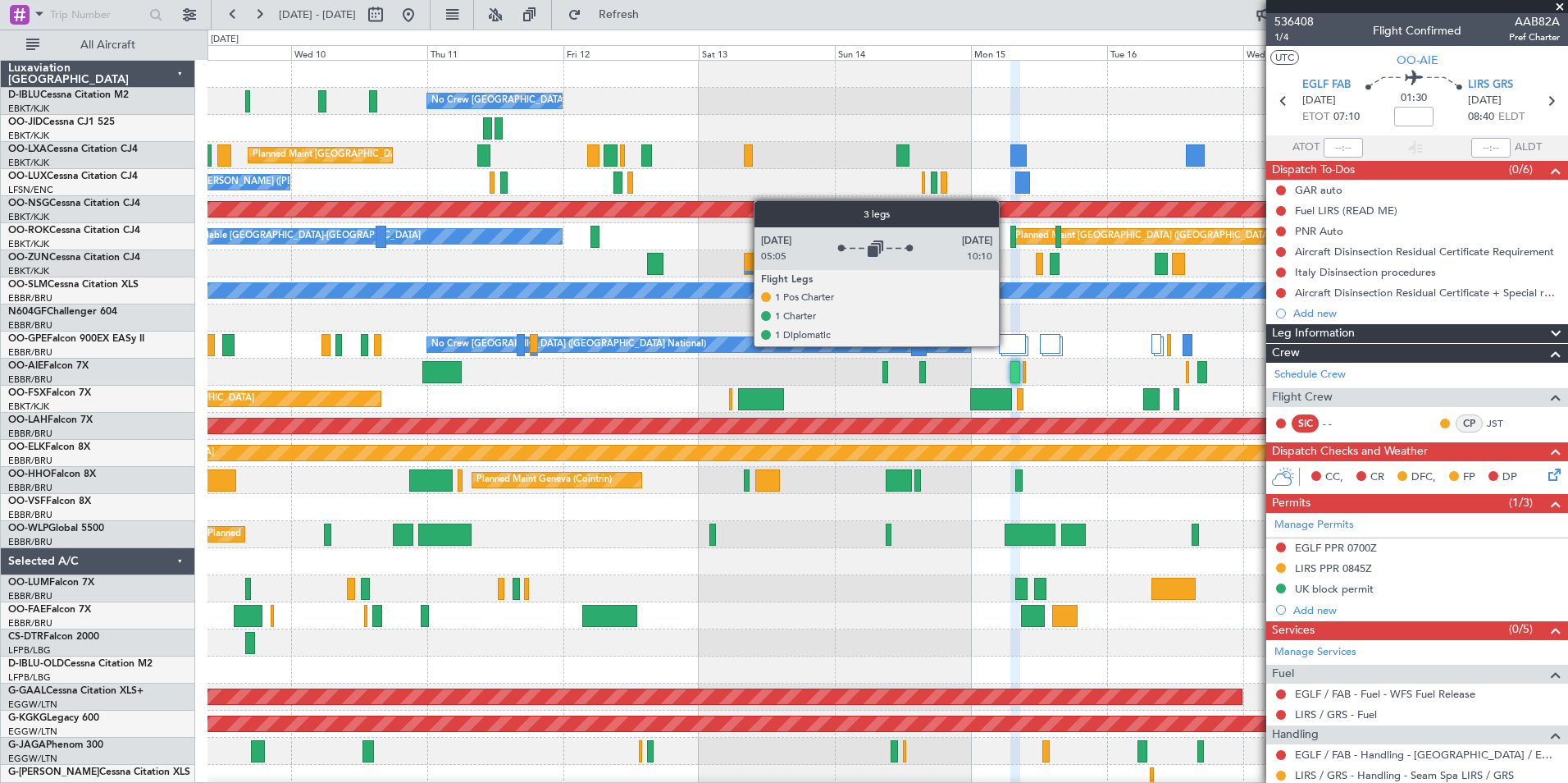
click at [1006, 345] on div at bounding box center [1012, 344] width 27 height 20
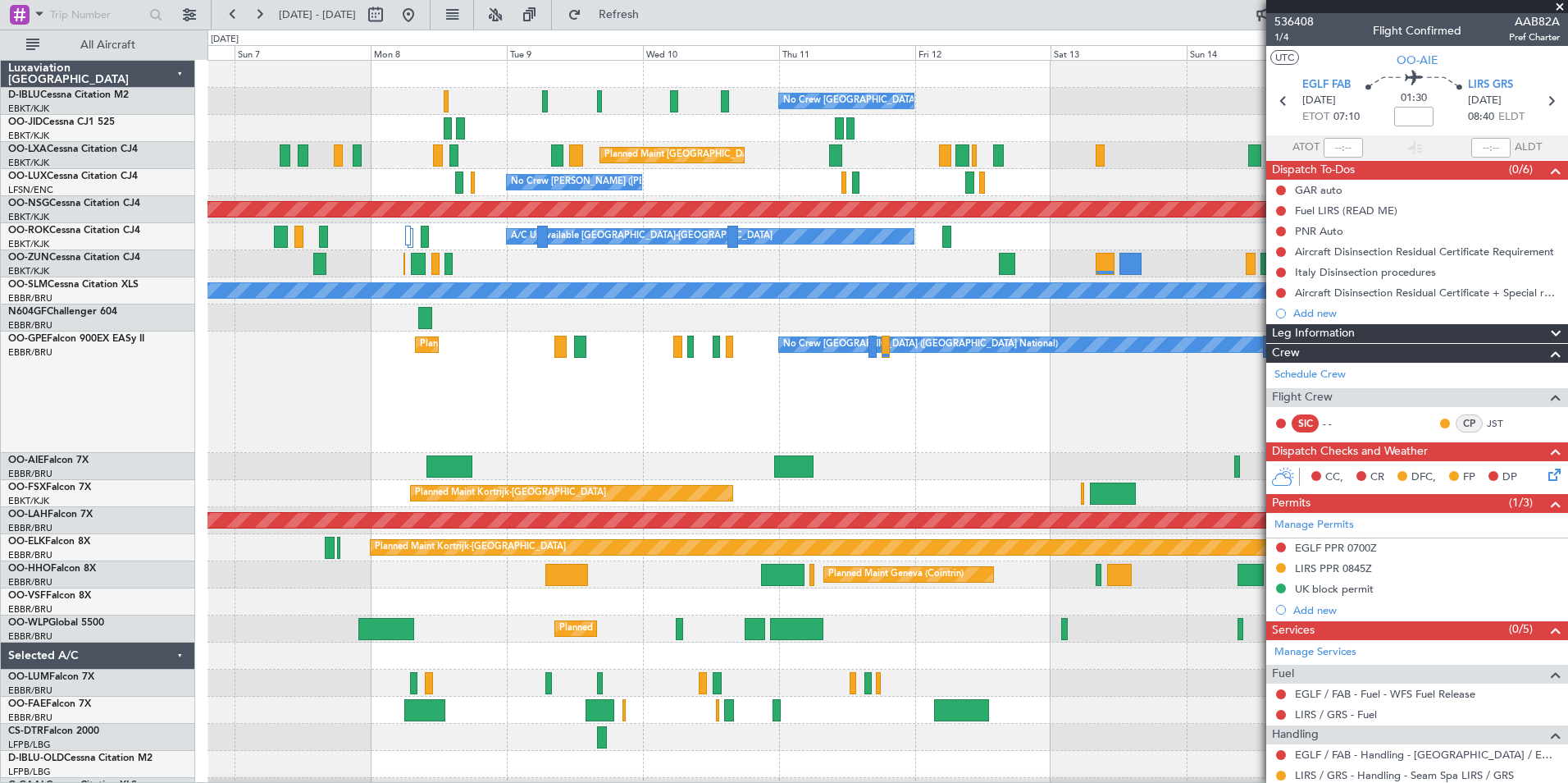
click at [1015, 439] on div "No Crew Brussels (Brussels National) Planned Maint Brussels (Brussels National)…" at bounding box center [887, 392] width 1360 height 121
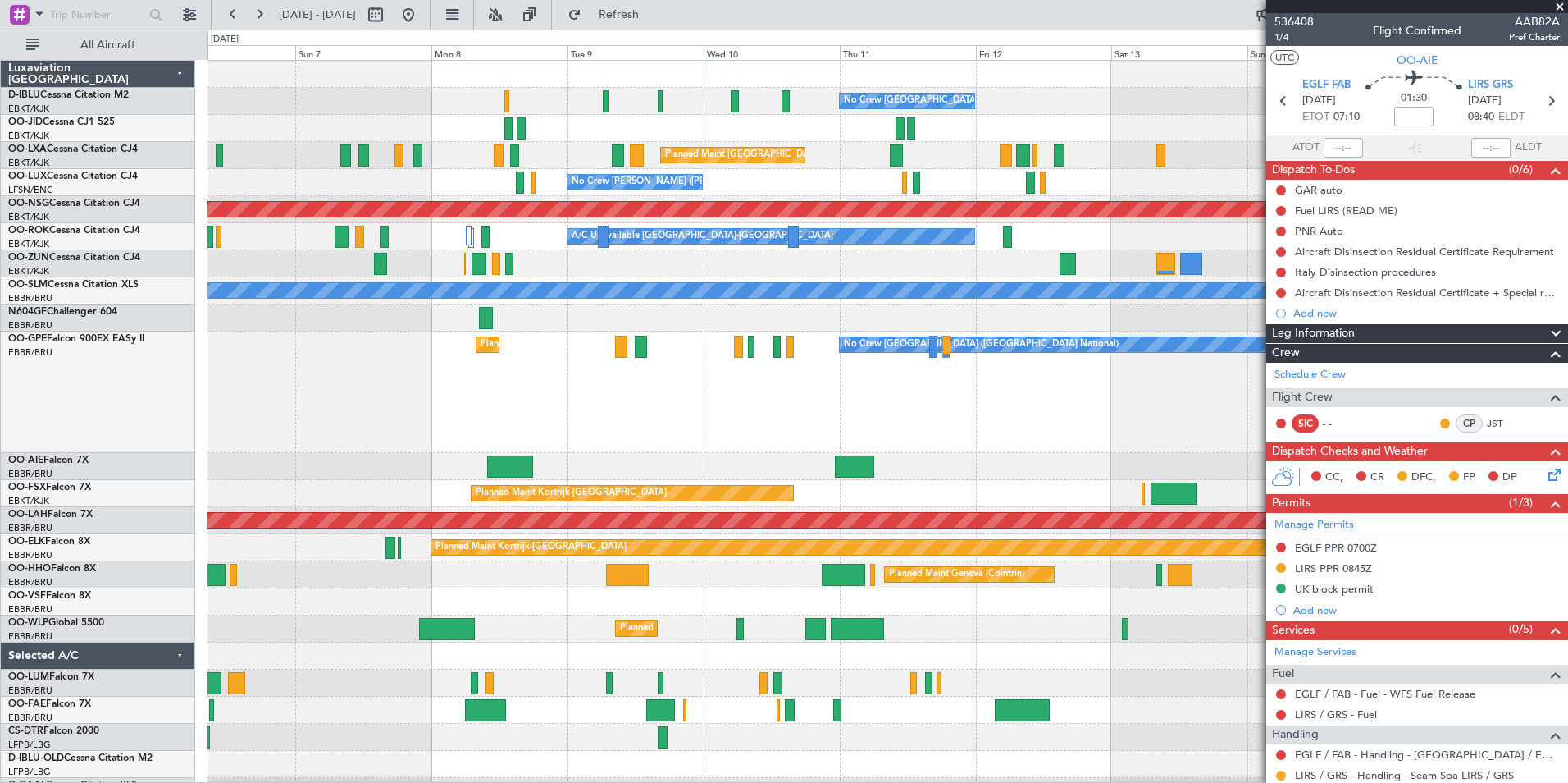
click at [1025, 405] on div "No Crew Brussels (Brussels National) Planned Maint Brussels (Brussels National)…" at bounding box center [887, 392] width 1360 height 121
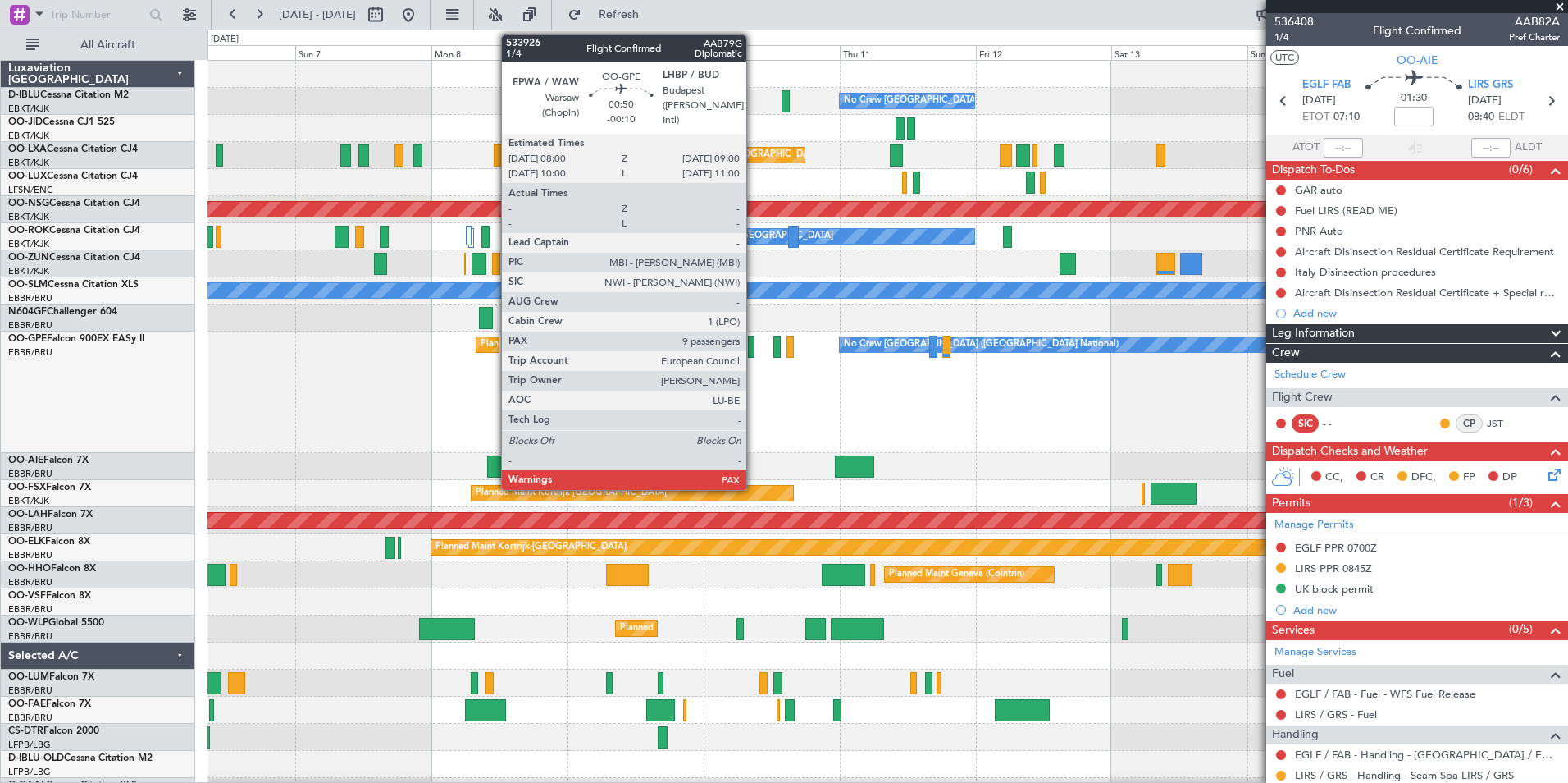
click at [754, 347] on div at bounding box center [751, 346] width 6 height 22
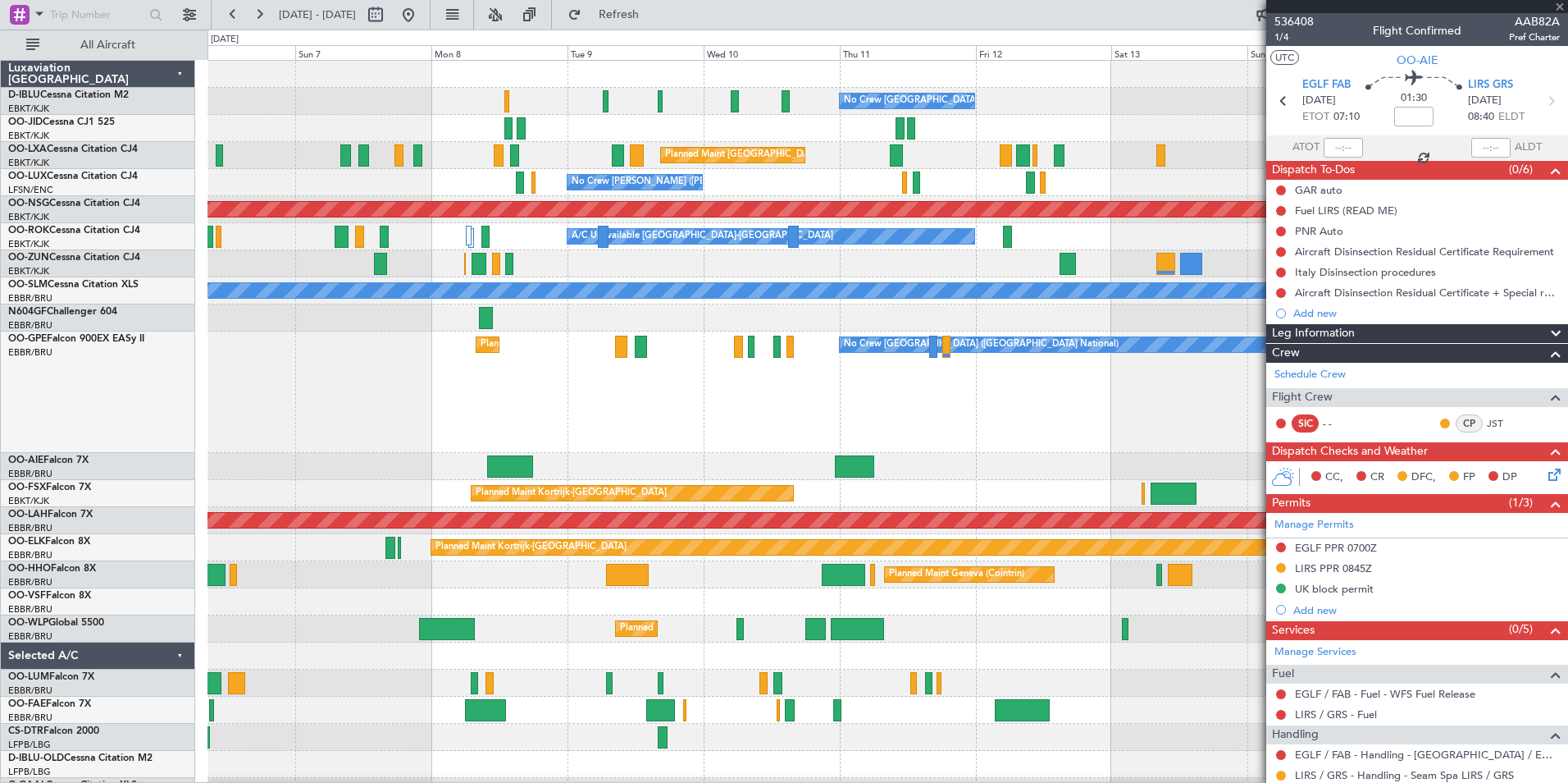
type input "-00:10"
type input "9"
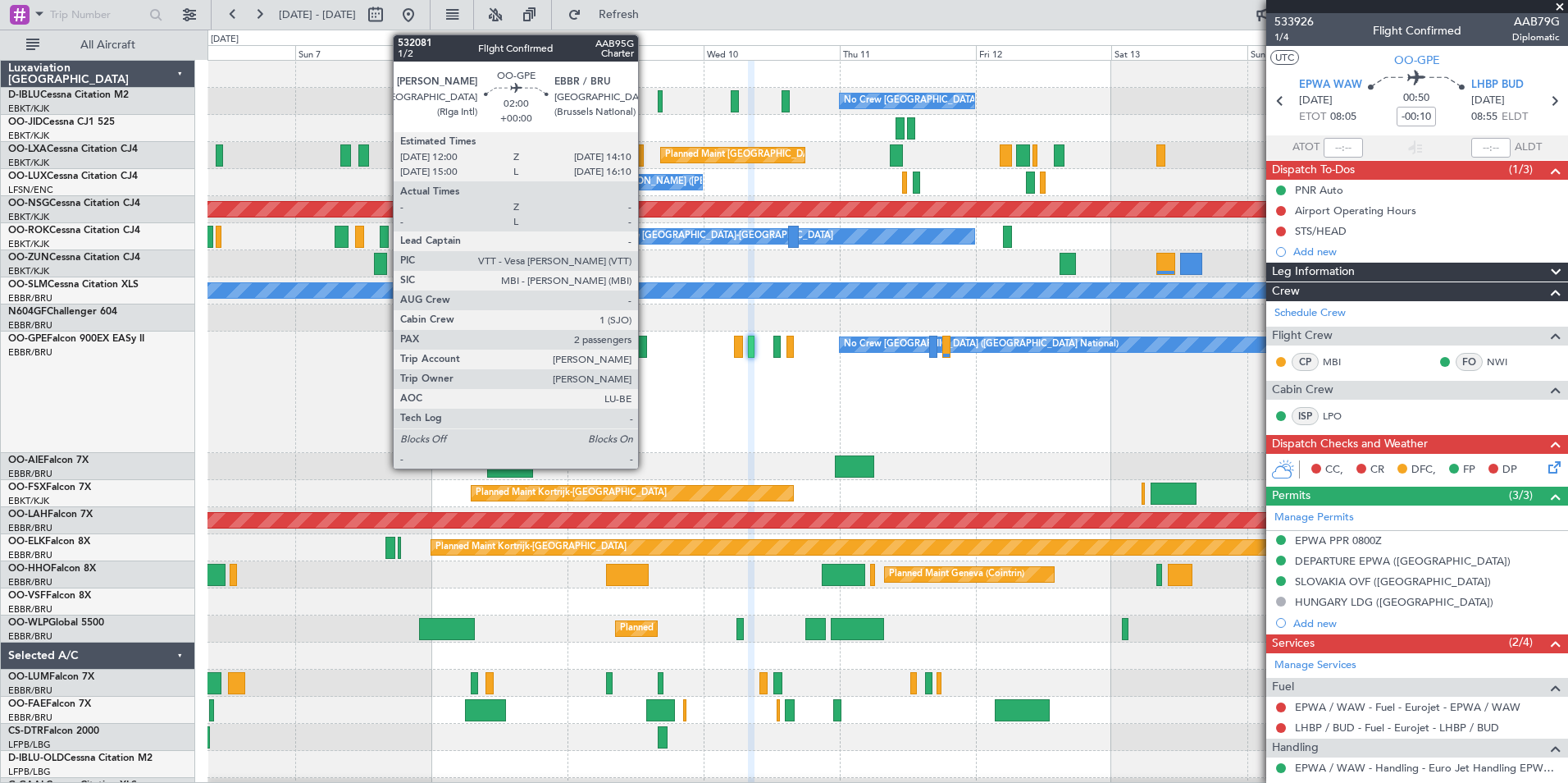
click at [644, 351] on div at bounding box center [641, 346] width 12 height 22
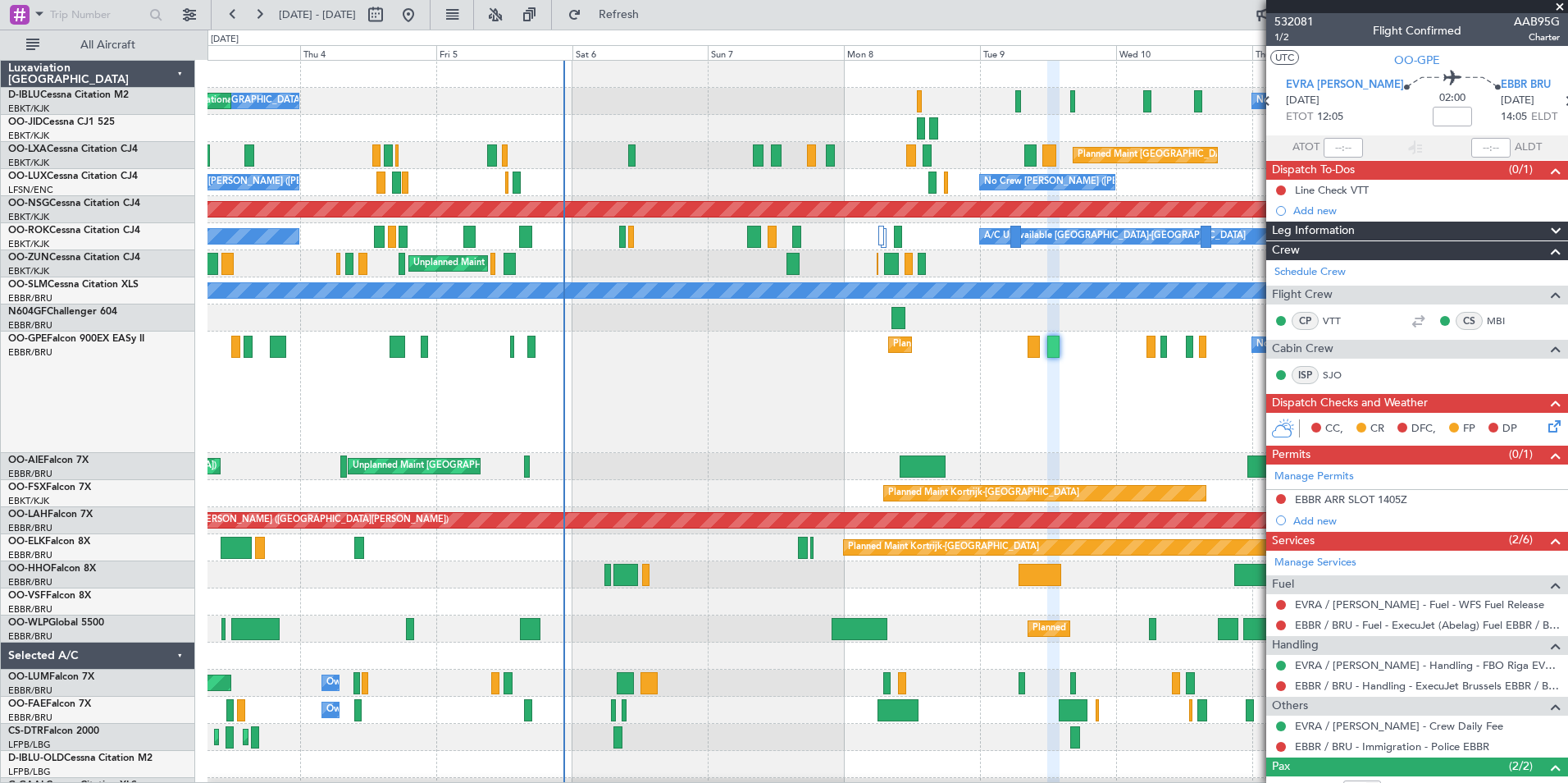
click at [776, 389] on div "No Crew Brussels (Brussels National) Planned Maint Brussels (Brussels National)…" at bounding box center [887, 392] width 1360 height 121
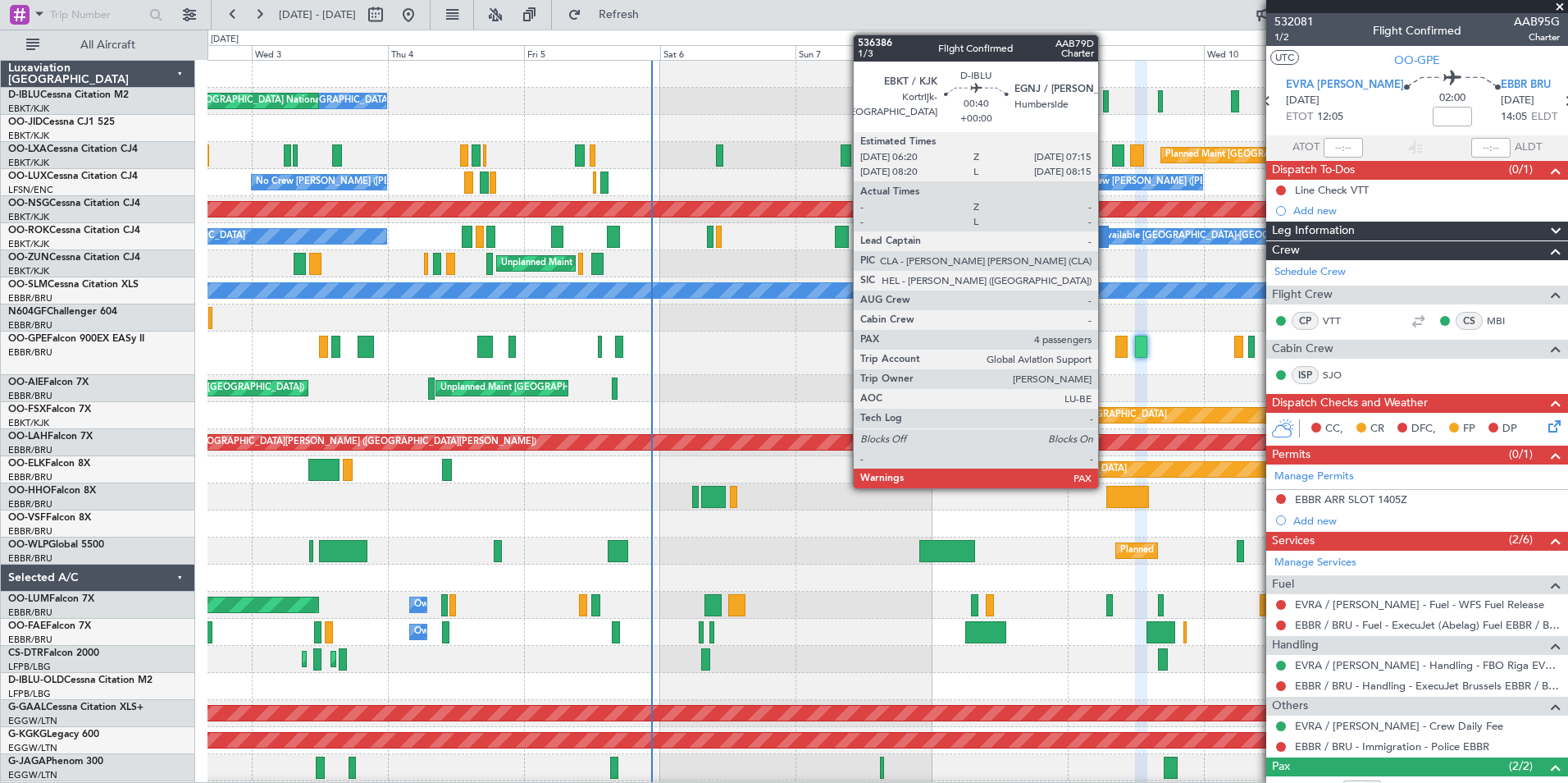
click at [1106, 102] on div at bounding box center [1106, 101] width 6 height 22
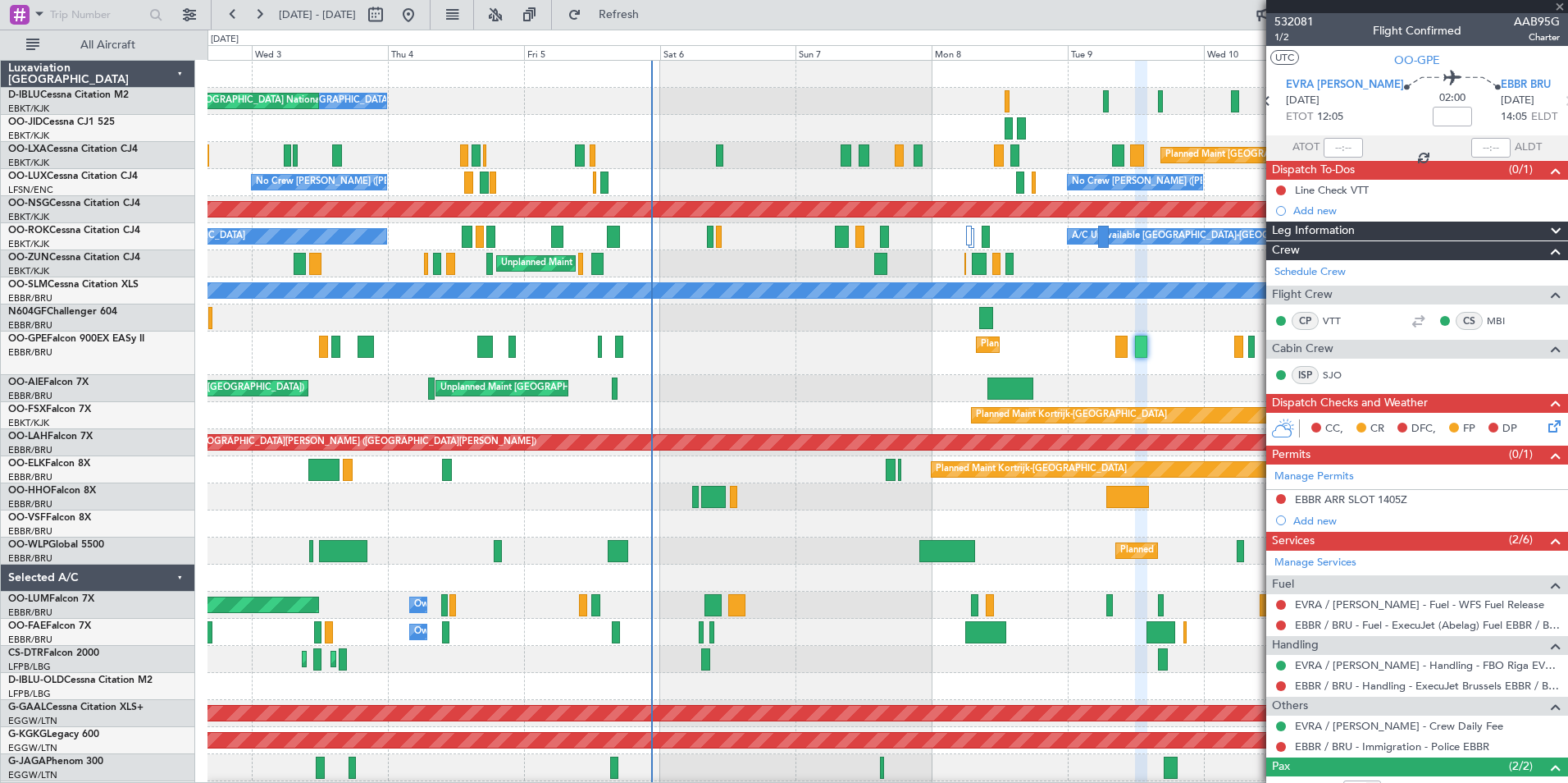
type input "4"
